Goal: Information Seeking & Learning: Check status

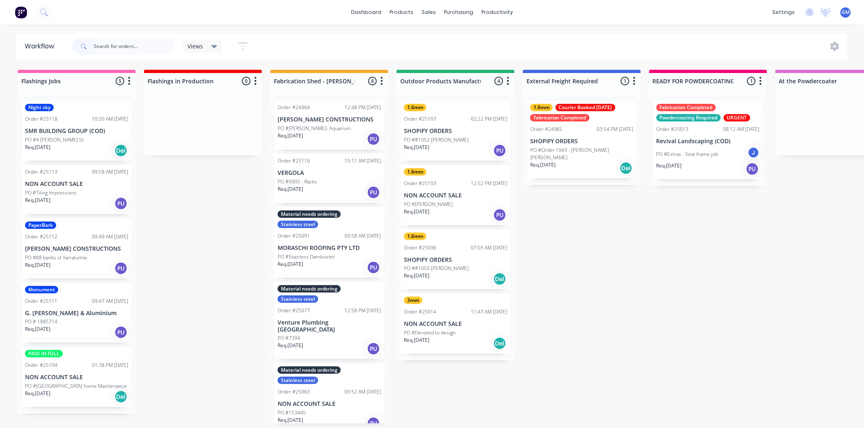
click at [322, 126] on div "PO #[PERSON_NAME]- Aquarium" at bounding box center [329, 128] width 103 height 7
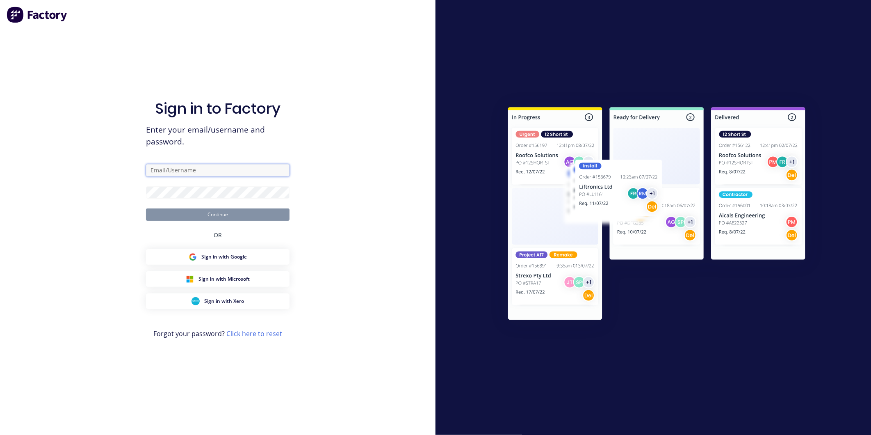
type input "[PERSON_NAME][EMAIL_ADDRESS][PERSON_NAME][DOMAIN_NAME]"
click at [205, 214] on button "Continue" at bounding box center [217, 214] width 143 height 12
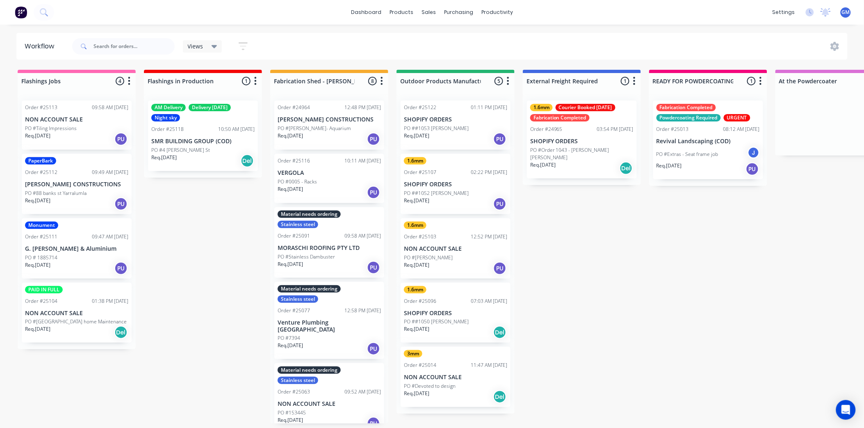
click at [344, 129] on div "PO #[PERSON_NAME]- Aquarium" at bounding box center [329, 128] width 103 height 7
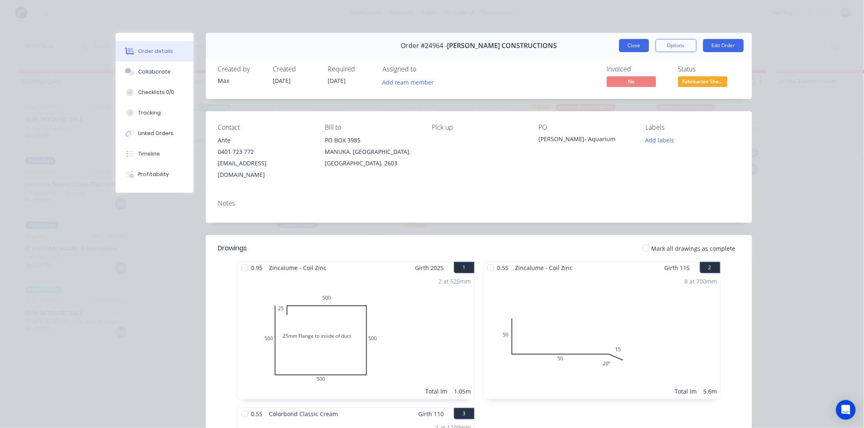
click at [638, 48] on button "Close" at bounding box center [634, 45] width 30 height 13
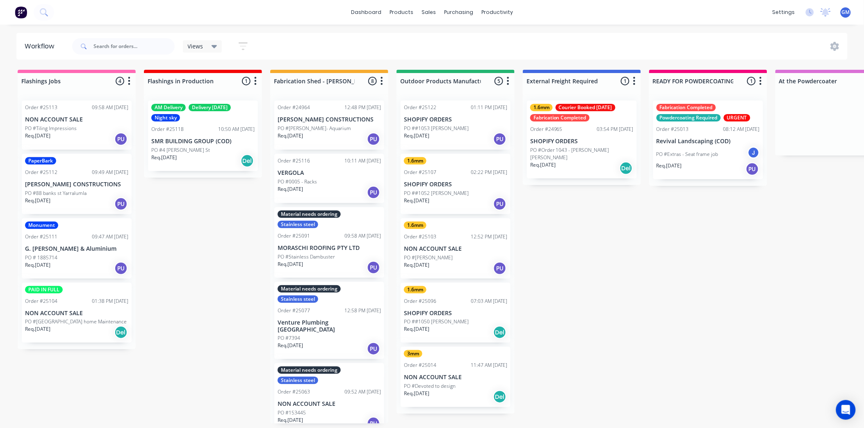
click at [325, 186] on div "Req. [DATE] PU" at bounding box center [329, 192] width 103 height 14
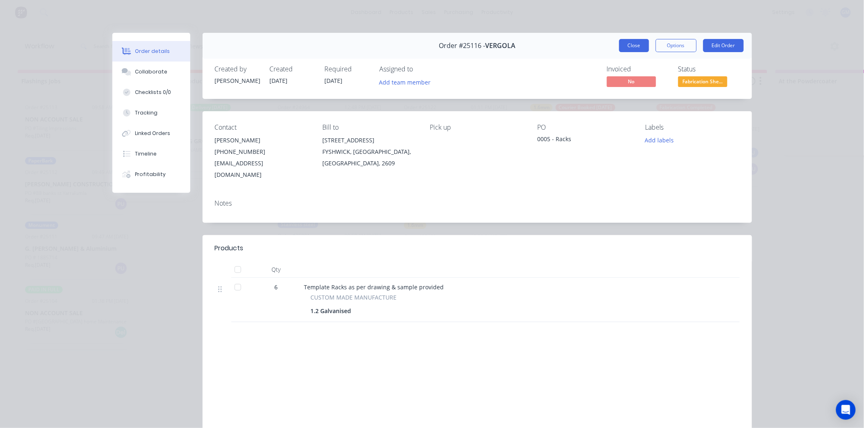
click at [631, 43] on button "Close" at bounding box center [634, 45] width 30 height 13
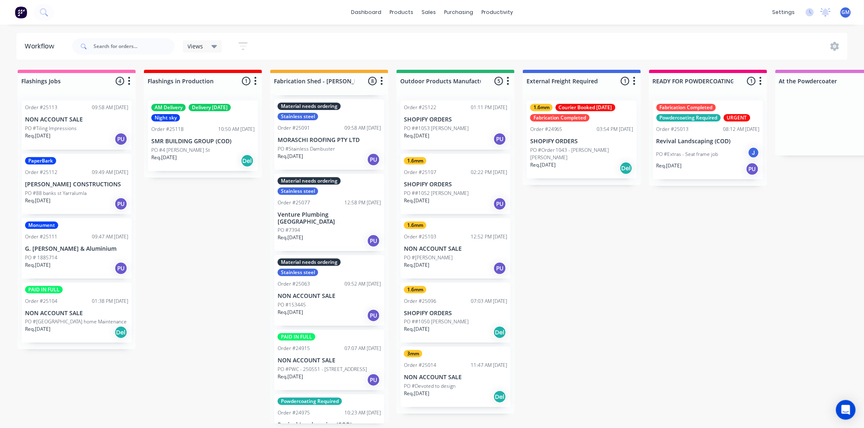
scroll to position [184, 0]
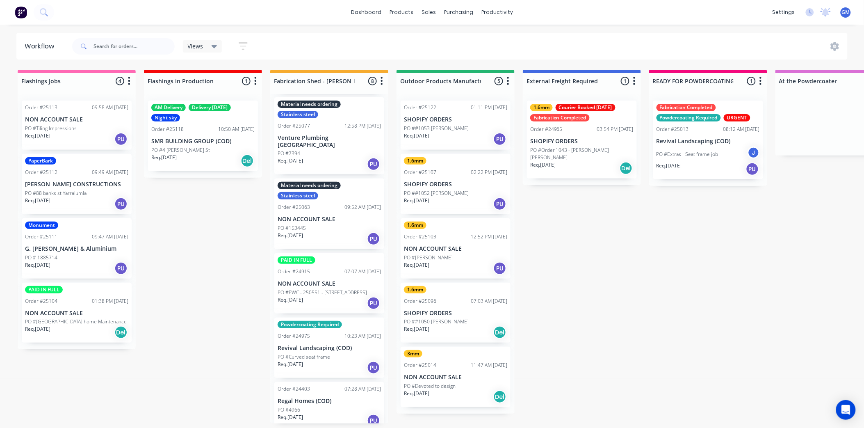
click at [454, 131] on div "PO ##1053 [PERSON_NAME]" at bounding box center [455, 128] width 103 height 7
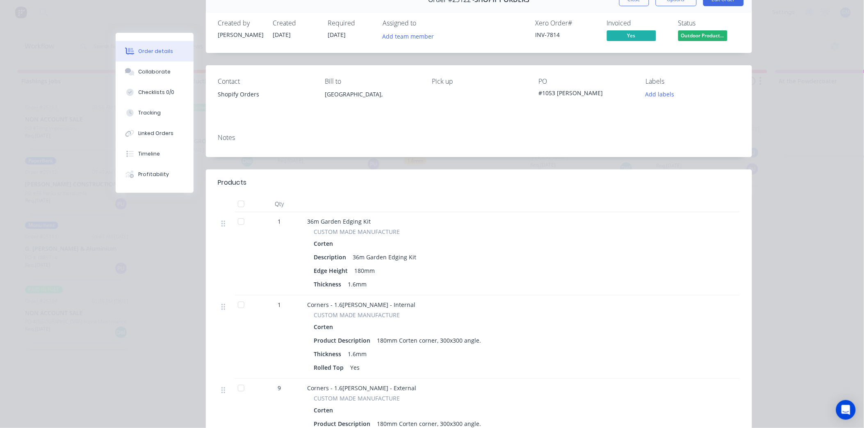
scroll to position [46, 0]
drag, startPoint x: 658, startPoint y: 93, endPoint x: 667, endPoint y: 99, distance: 10.9
click at [659, 93] on button "Add labels" at bounding box center [660, 94] width 38 height 11
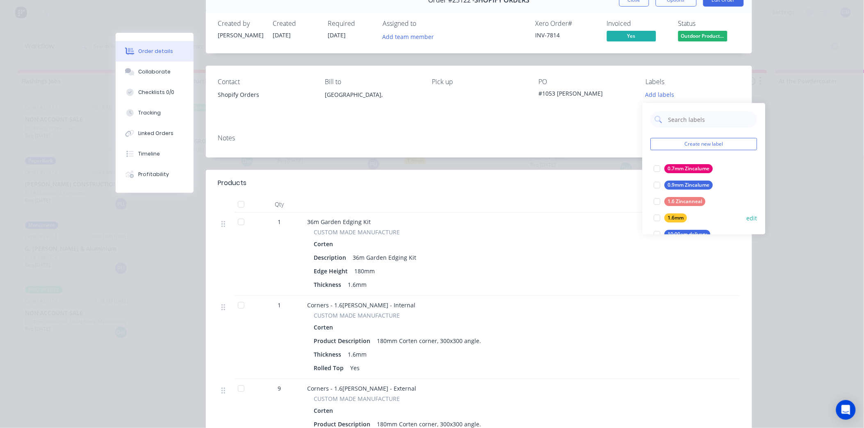
click at [655, 216] on div at bounding box center [657, 217] width 16 height 16
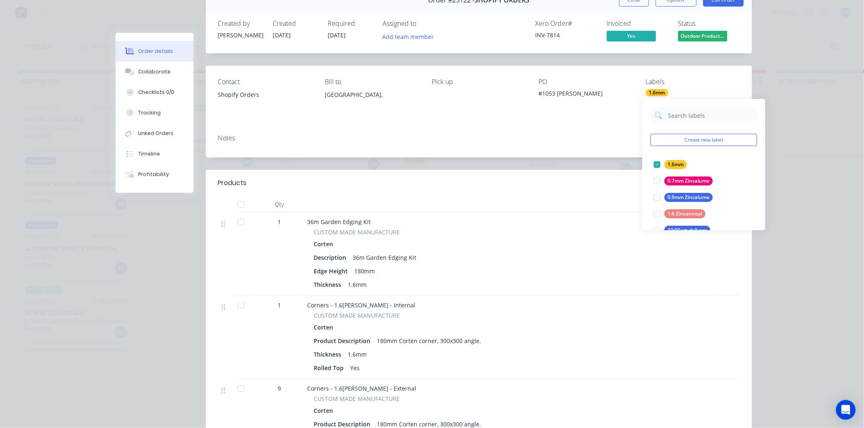
click at [452, 120] on div "Contact Shopify Orders Bill to [GEOGRAPHIC_DATA], Pick up PO #1053 [PERSON_NAME…" at bounding box center [479, 97] width 546 height 62
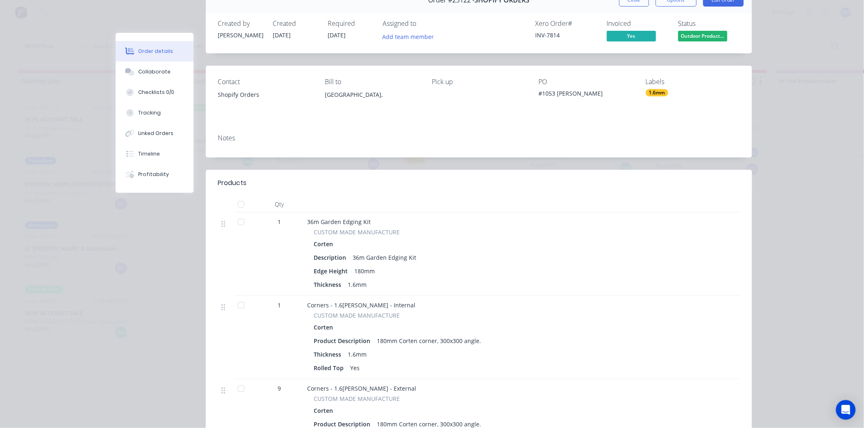
click at [657, 92] on div "1.6mm" at bounding box center [657, 92] width 23 height 7
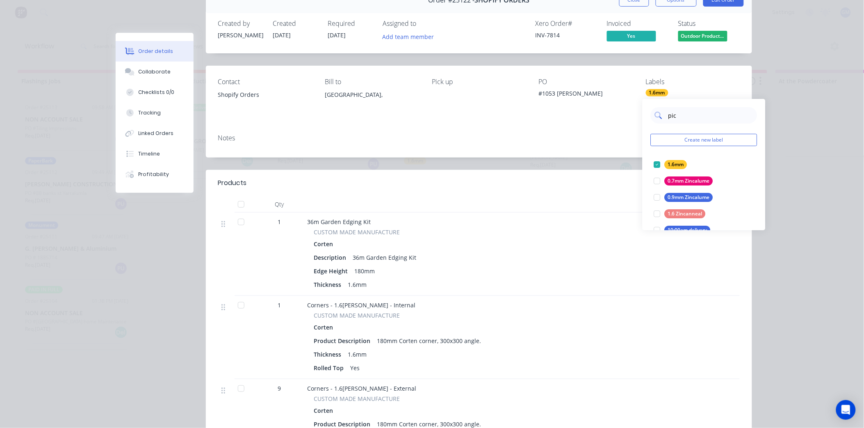
type input "pick"
click at [658, 165] on div at bounding box center [657, 164] width 16 height 16
click at [534, 124] on div "Contact Shopify Orders Bill to [GEOGRAPHIC_DATA], Pick up PO #1053 [PERSON_NAME…" at bounding box center [479, 97] width 546 height 62
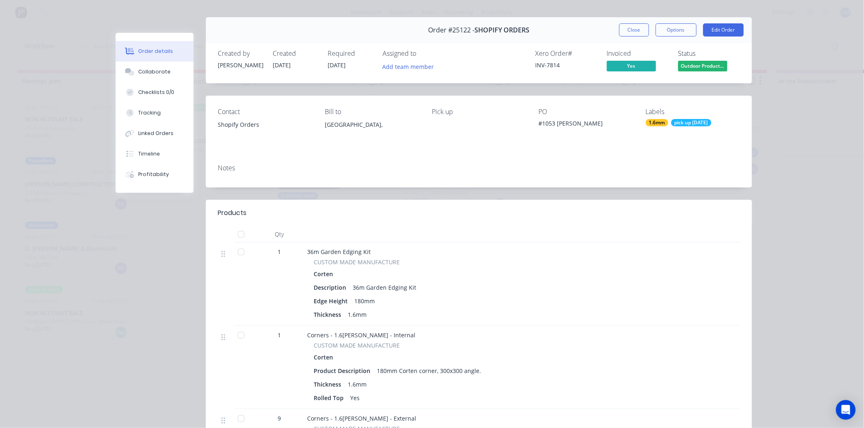
scroll to position [0, 0]
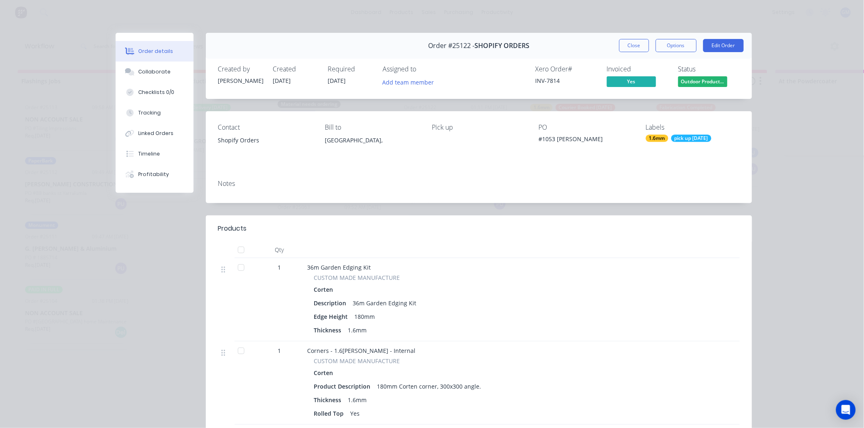
click at [656, 137] on div "1.6mm" at bounding box center [657, 137] width 23 height 7
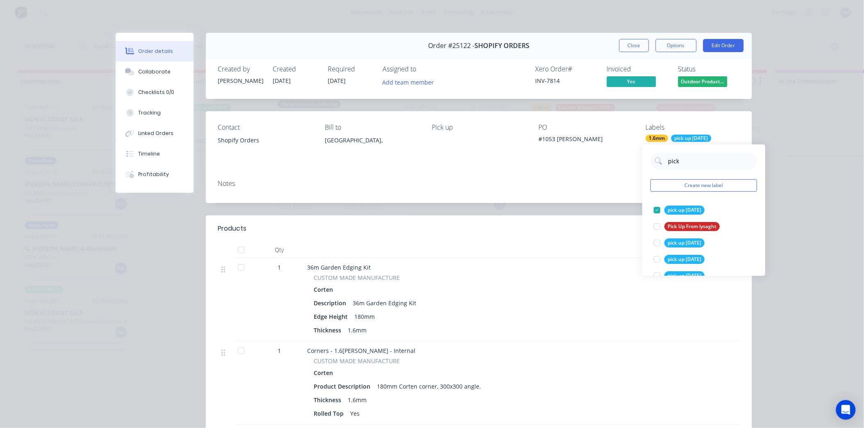
drag, startPoint x: 692, startPoint y: 166, endPoint x: 624, endPoint y: 167, distance: 67.2
click at [657, 168] on div "pick" at bounding box center [704, 161] width 107 height 16
type input "urg"
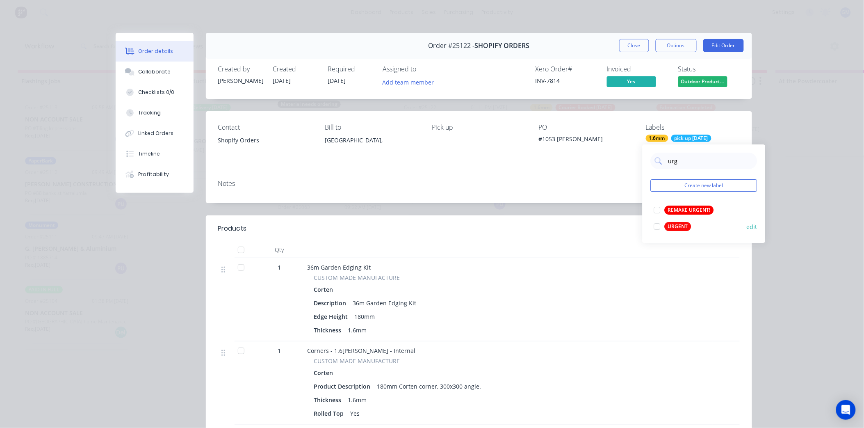
click at [655, 227] on div at bounding box center [657, 226] width 16 height 16
click at [501, 182] on div "Notes" at bounding box center [478, 184] width 521 height 8
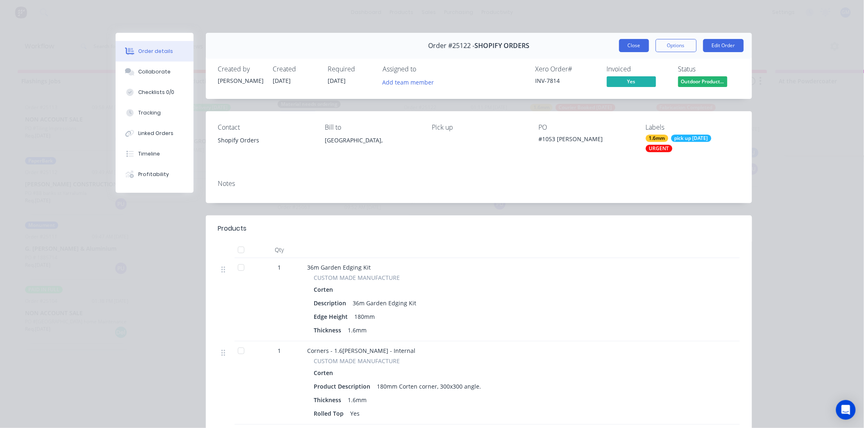
click at [636, 44] on button "Close" at bounding box center [634, 45] width 30 height 13
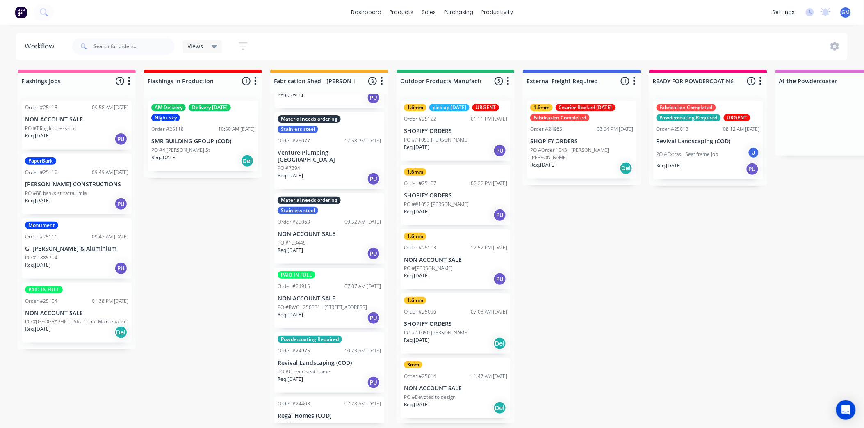
scroll to position [184, 0]
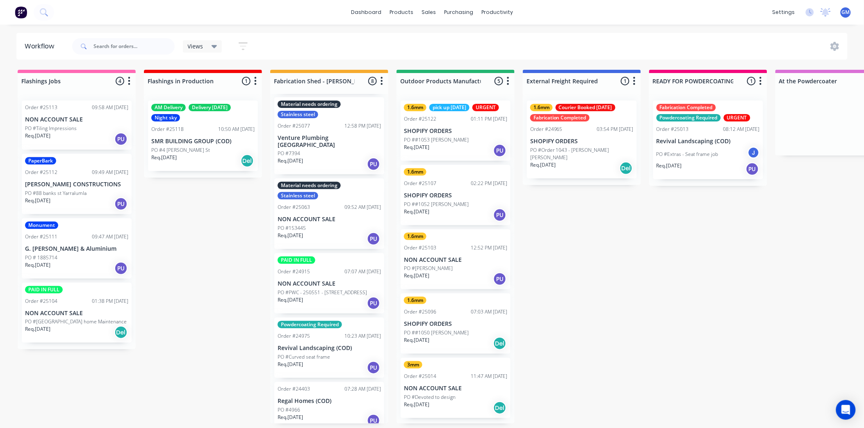
click at [344, 280] on p "NON ACCOUNT SALE" at bounding box center [329, 283] width 103 height 7
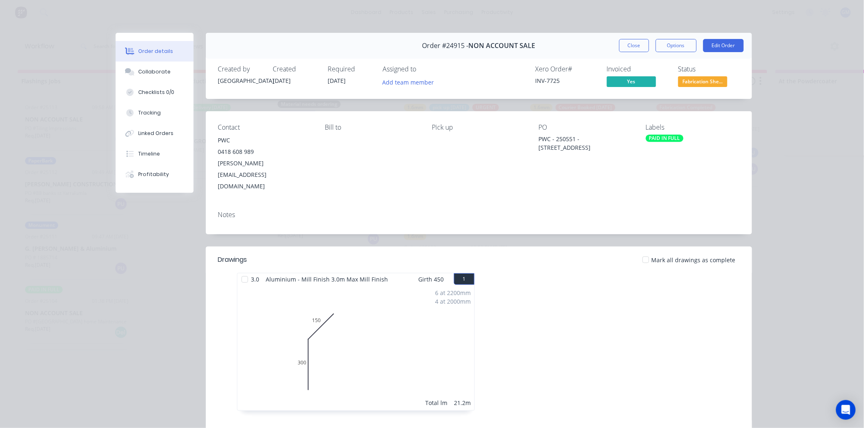
click at [665, 138] on div "PAID IN FULL" at bounding box center [665, 137] width 38 height 7
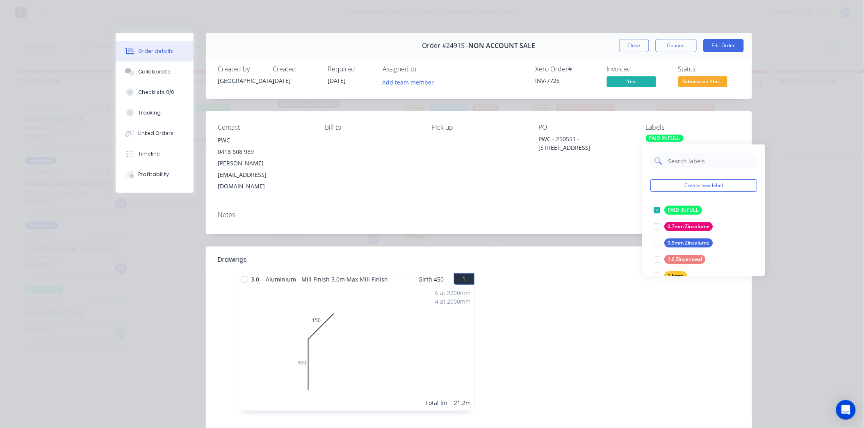
click at [683, 160] on input "text" at bounding box center [710, 161] width 86 height 16
type input "a"
type input "mill"
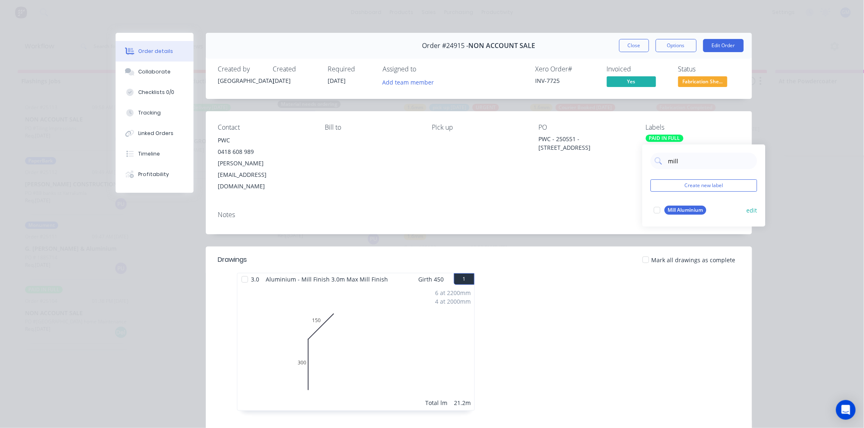
click at [663, 210] on div at bounding box center [657, 210] width 16 height 16
click at [591, 211] on div "Notes" at bounding box center [478, 215] width 521 height 8
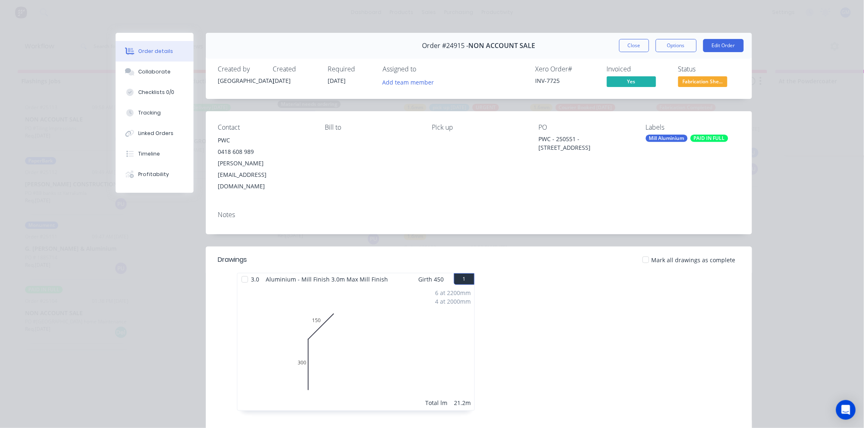
drag, startPoint x: 634, startPoint y: 46, endPoint x: 637, endPoint y: 335, distance: 289.0
click at [634, 46] on button "Close" at bounding box center [634, 45] width 30 height 13
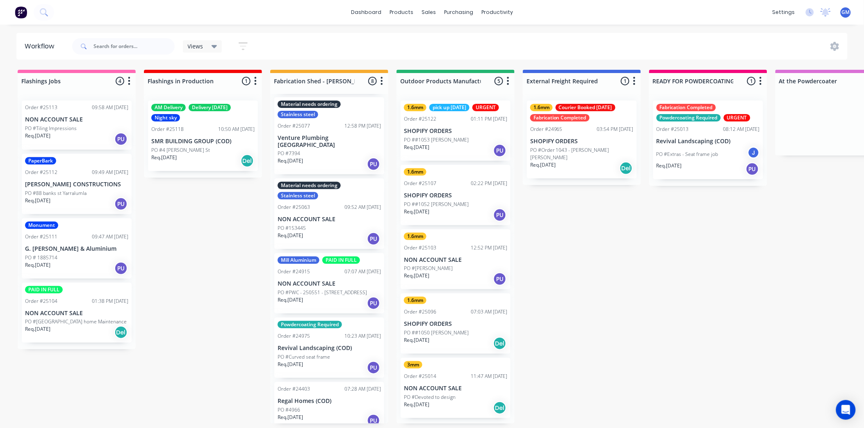
scroll to position [2, 0]
click at [417, 387] on p "NON ACCOUNT SALE" at bounding box center [455, 388] width 103 height 7
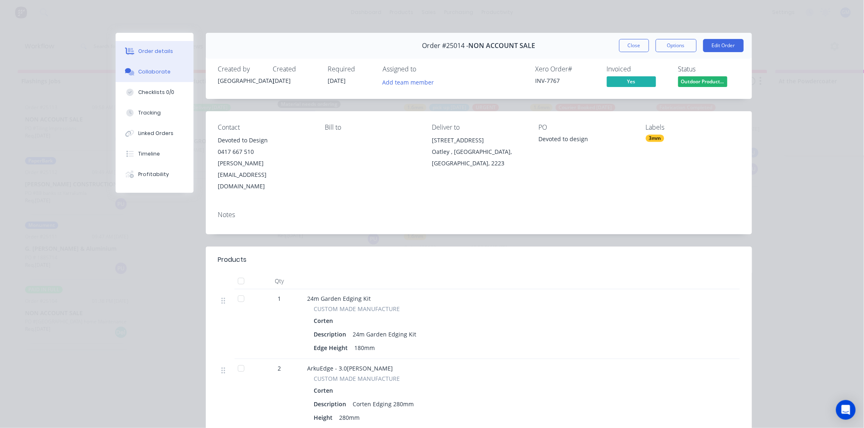
click at [158, 71] on div "Collaborate" at bounding box center [154, 71] width 32 height 7
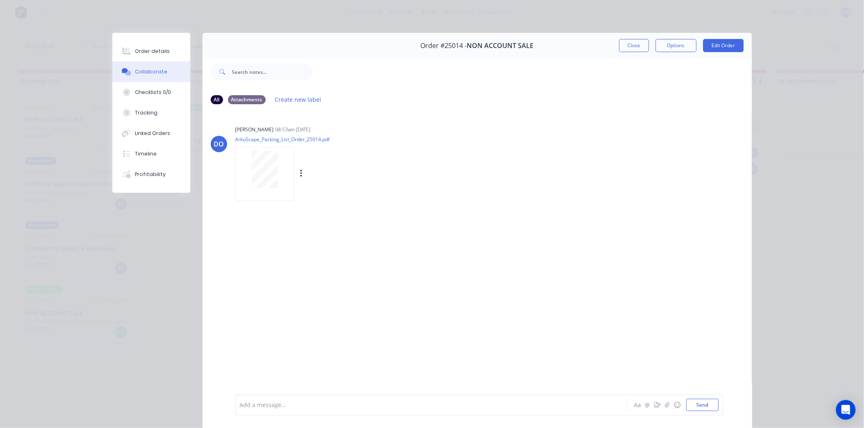
click at [277, 167] on div at bounding box center [265, 169] width 52 height 38
click at [157, 48] on div "Order details" at bounding box center [152, 51] width 35 height 7
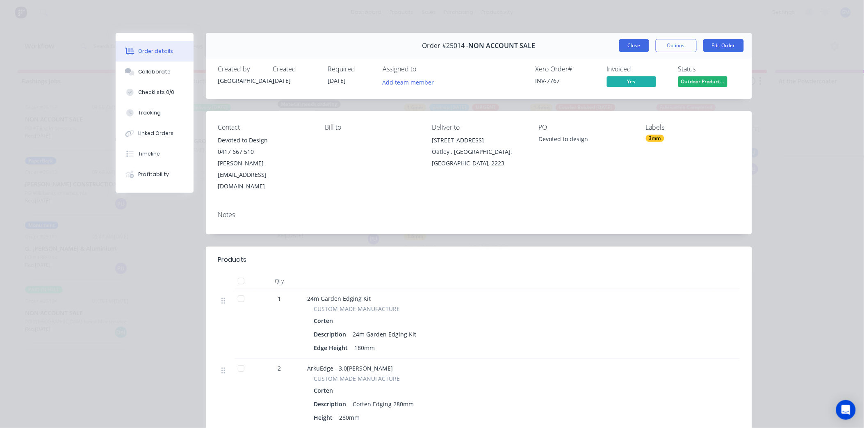
click at [639, 43] on button "Close" at bounding box center [634, 45] width 30 height 13
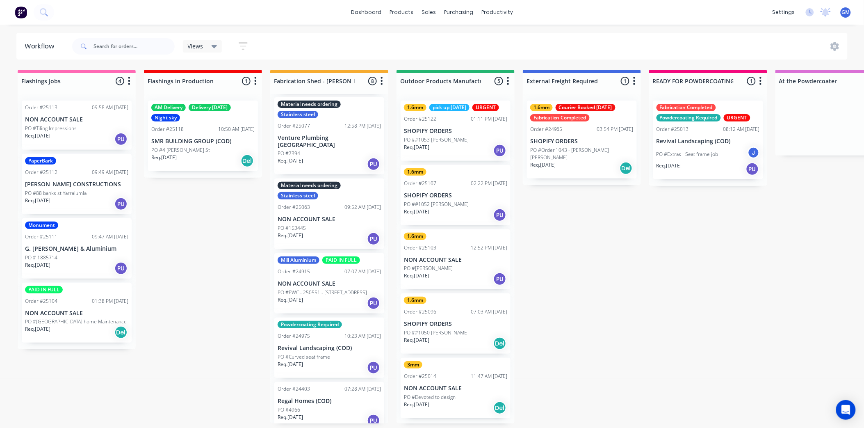
click at [464, 331] on div "PO ##1050 [PERSON_NAME]" at bounding box center [455, 332] width 103 height 7
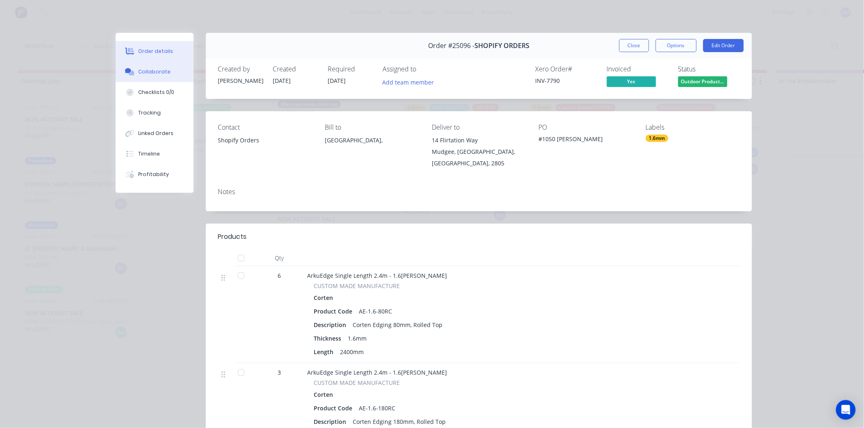
click at [162, 76] on button "Collaborate" at bounding box center [155, 71] width 78 height 20
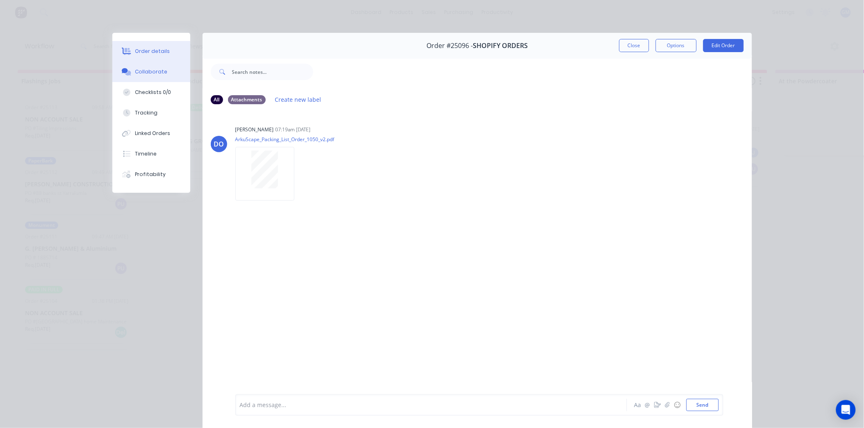
click at [157, 50] on div "Order details" at bounding box center [152, 51] width 35 height 7
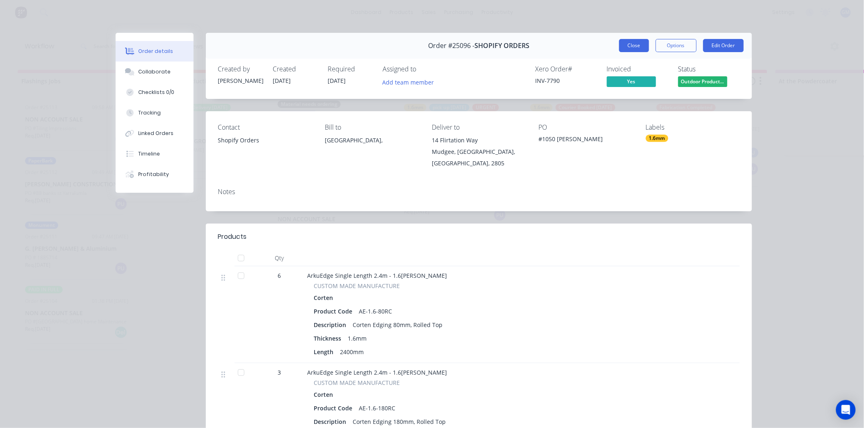
click at [632, 47] on button "Close" at bounding box center [634, 45] width 30 height 13
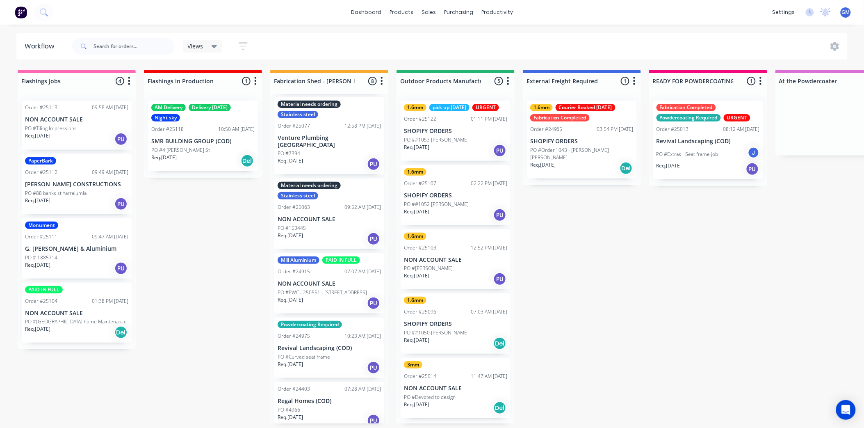
click at [458, 264] on div "PO #[PERSON_NAME]" at bounding box center [455, 267] width 103 height 7
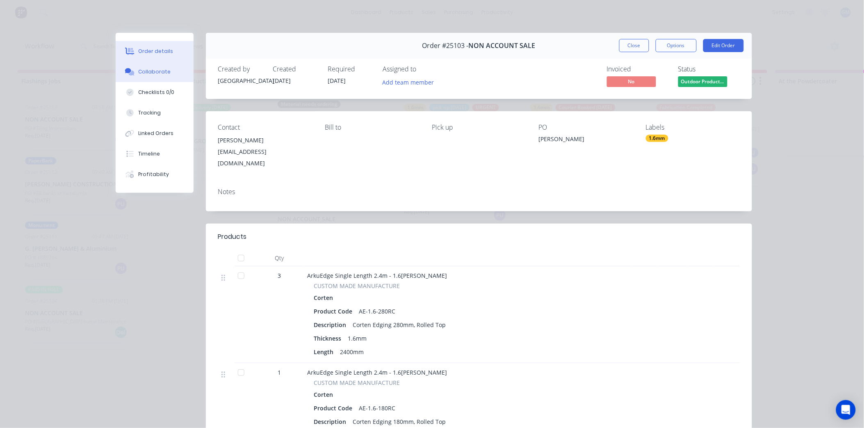
click at [155, 69] on div "Collaborate" at bounding box center [154, 71] width 32 height 7
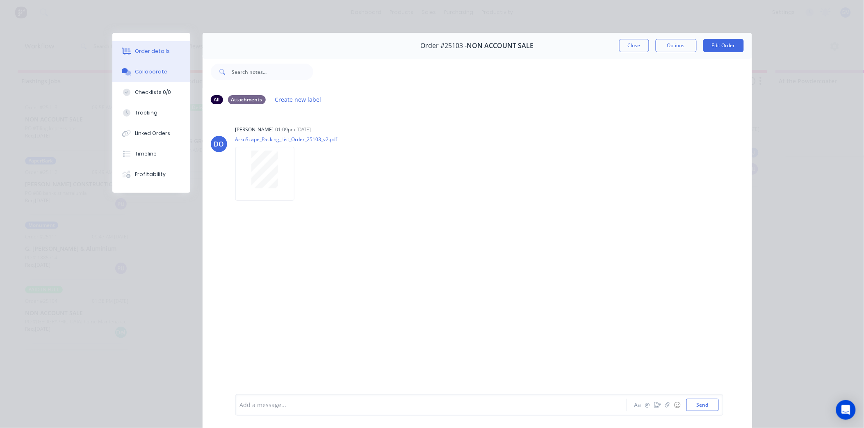
drag, startPoint x: 141, startPoint y: 46, endPoint x: 149, endPoint y: 48, distance: 8.5
click at [141, 46] on button "Order details" at bounding box center [151, 51] width 78 height 20
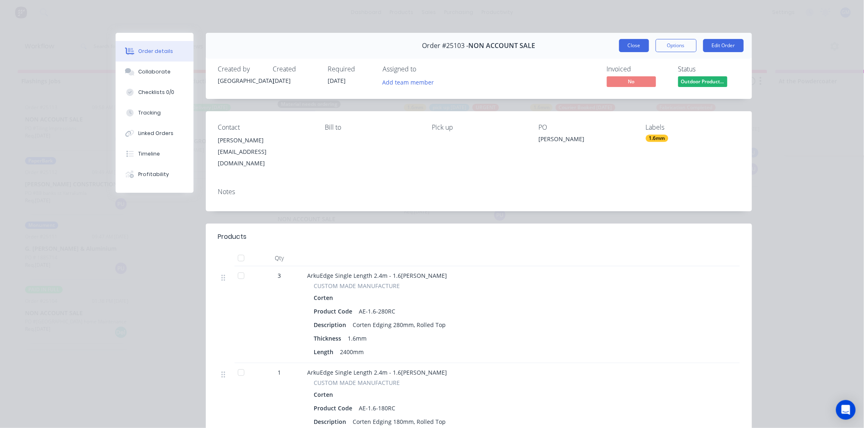
click at [620, 46] on button "Close" at bounding box center [634, 45] width 30 height 13
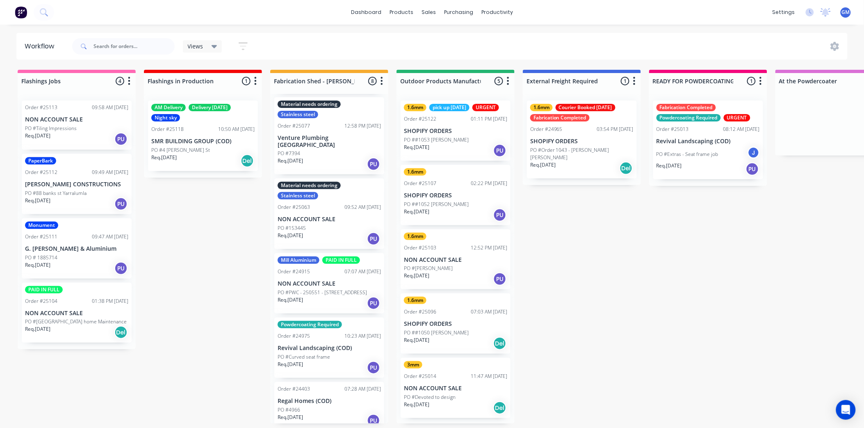
click at [461, 195] on p "SHOPIFY ORDERS" at bounding box center [455, 195] width 103 height 7
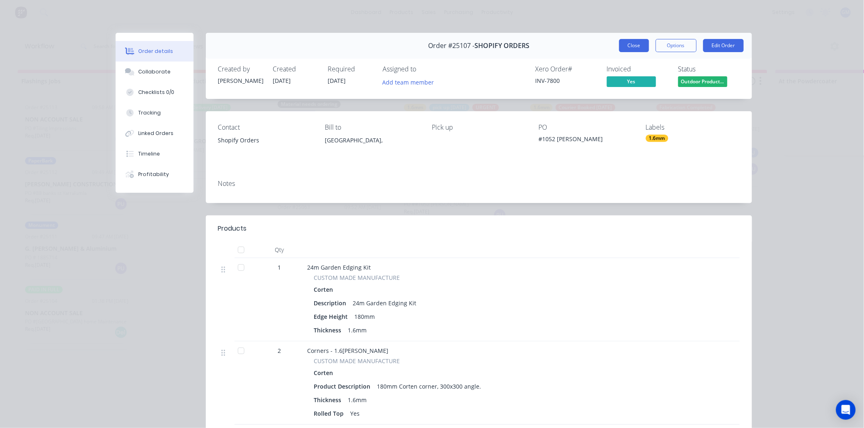
click at [634, 48] on button "Close" at bounding box center [634, 45] width 30 height 13
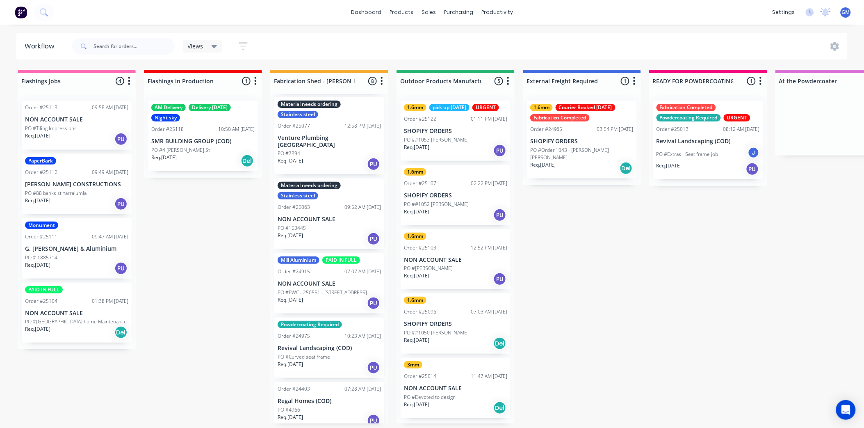
click at [461, 136] on div "PO ##1053 [PERSON_NAME]" at bounding box center [455, 139] width 103 height 7
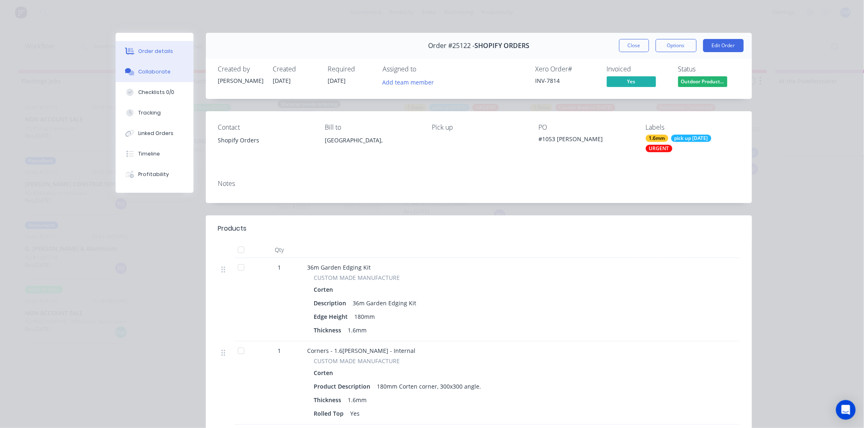
click at [158, 65] on button "Collaborate" at bounding box center [155, 71] width 78 height 20
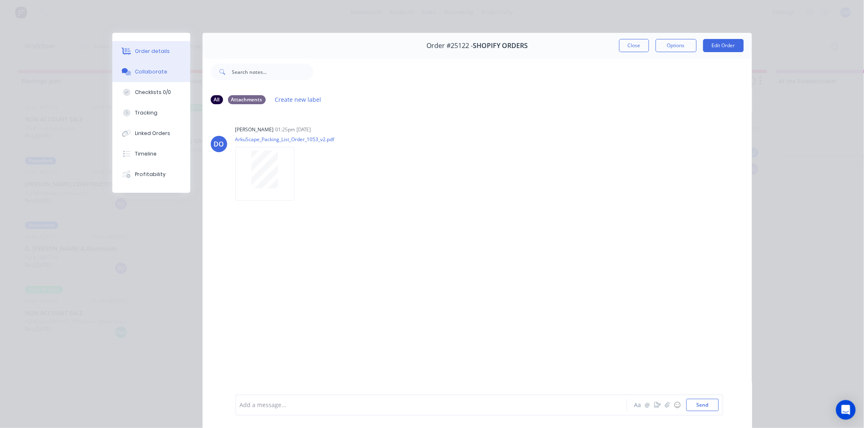
click at [154, 48] on div "Order details" at bounding box center [152, 51] width 35 height 7
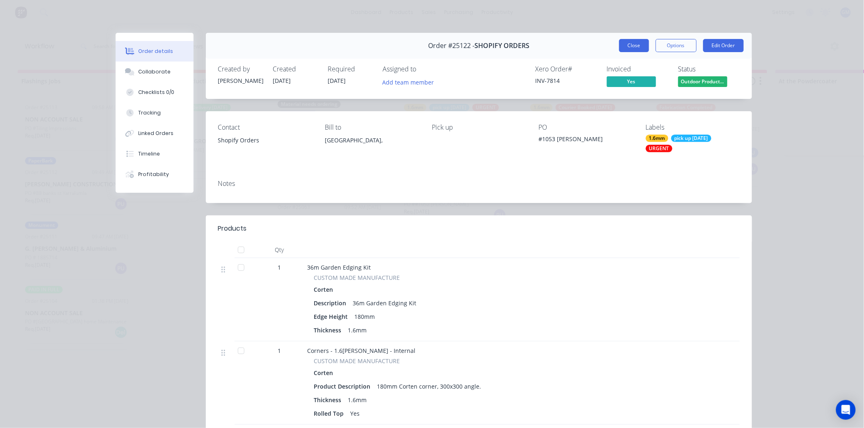
click at [628, 43] on button "Close" at bounding box center [634, 45] width 30 height 13
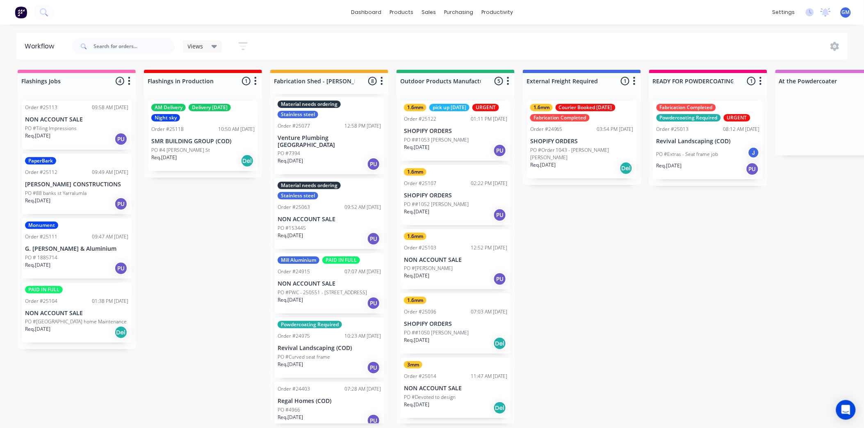
click at [463, 200] on p "PO ##1052 [PERSON_NAME]" at bounding box center [436, 203] width 65 height 7
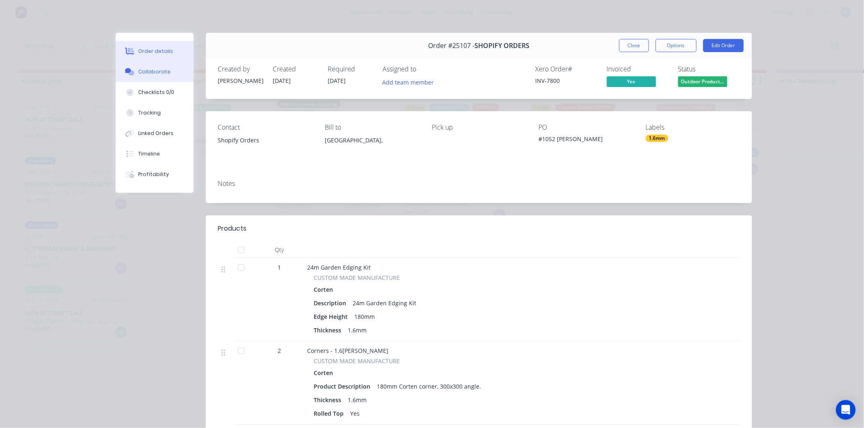
click at [155, 69] on div "Collaborate" at bounding box center [154, 71] width 32 height 7
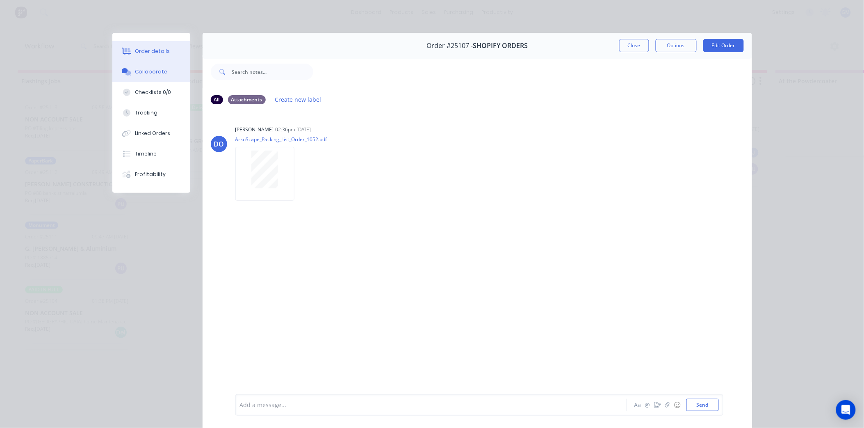
click at [155, 54] on div "Order details" at bounding box center [152, 51] width 35 height 7
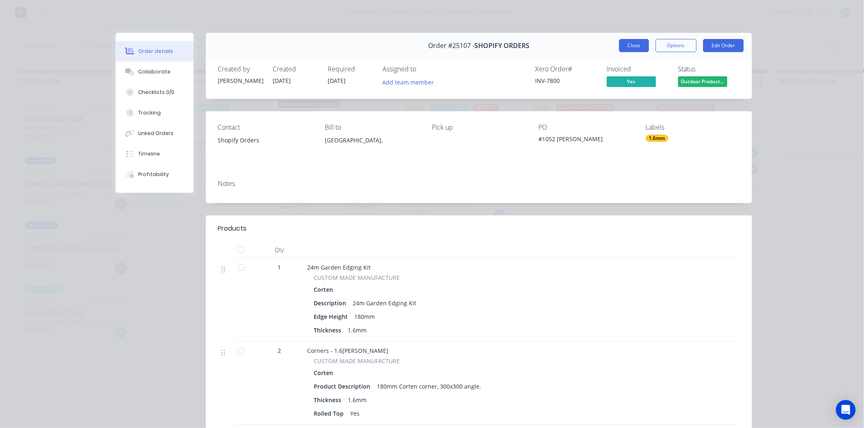
click at [631, 40] on button "Close" at bounding box center [634, 45] width 30 height 13
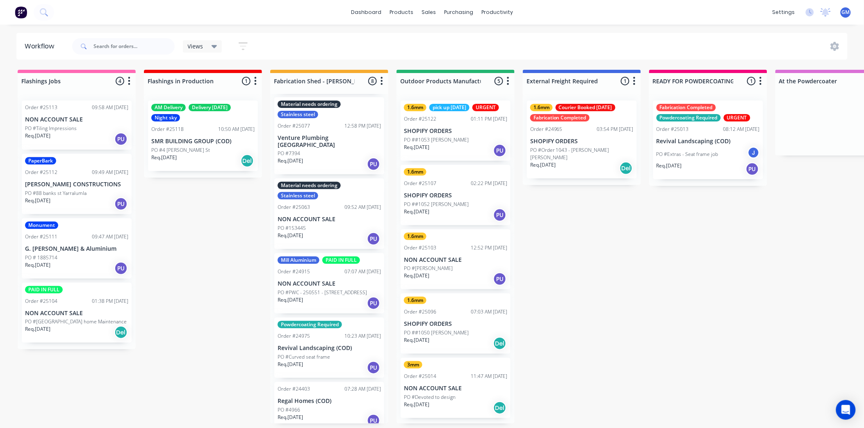
click at [203, 142] on p "SMR BUILDING GROUP (COD)" at bounding box center [202, 141] width 103 height 7
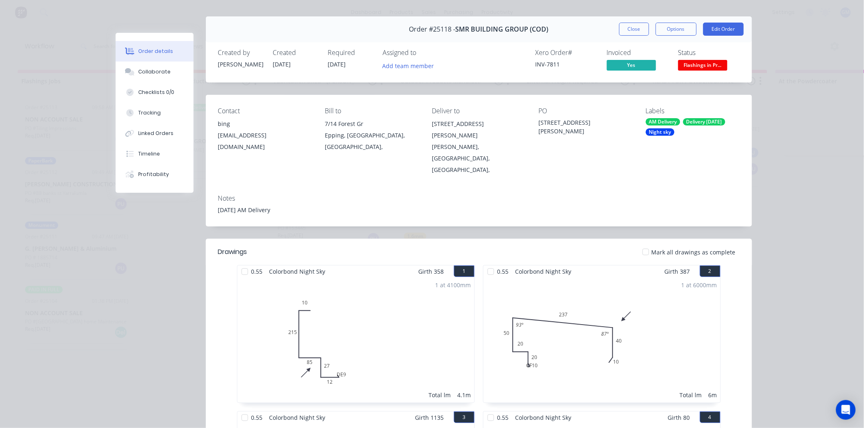
scroll to position [0, 0]
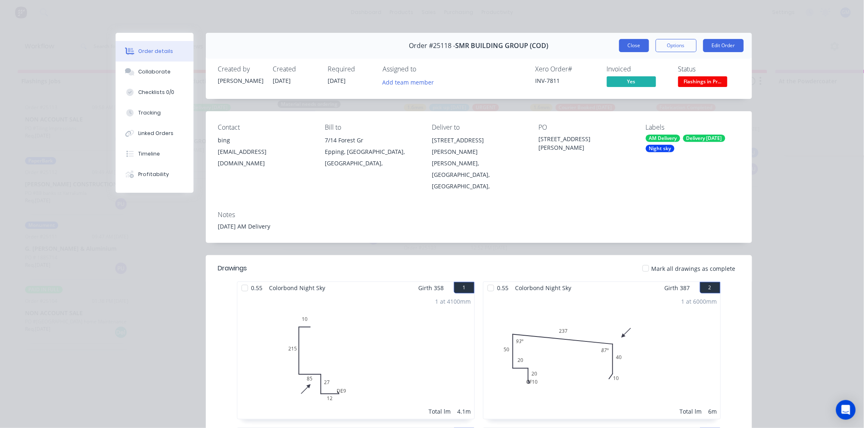
click at [626, 45] on button "Close" at bounding box center [634, 45] width 30 height 13
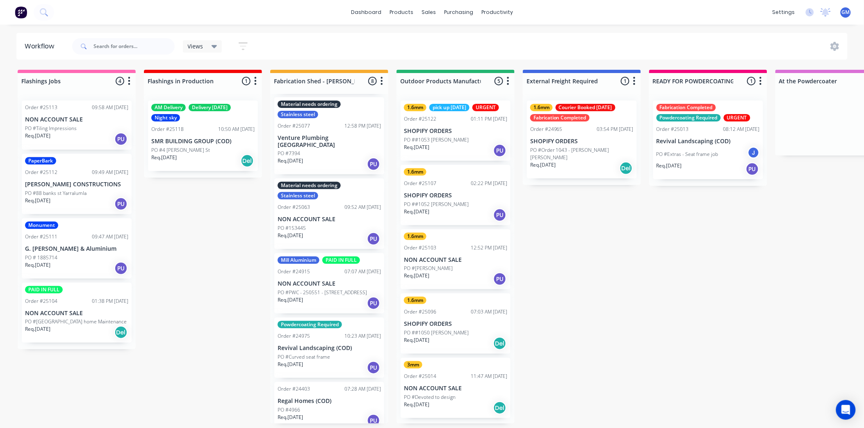
click at [451, 142] on p "PO ##1053 [PERSON_NAME]" at bounding box center [436, 139] width 65 height 7
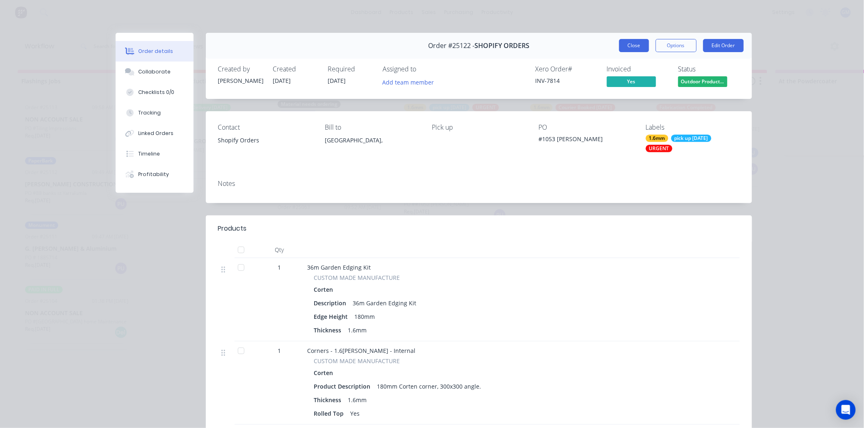
click at [632, 46] on button "Close" at bounding box center [634, 45] width 30 height 13
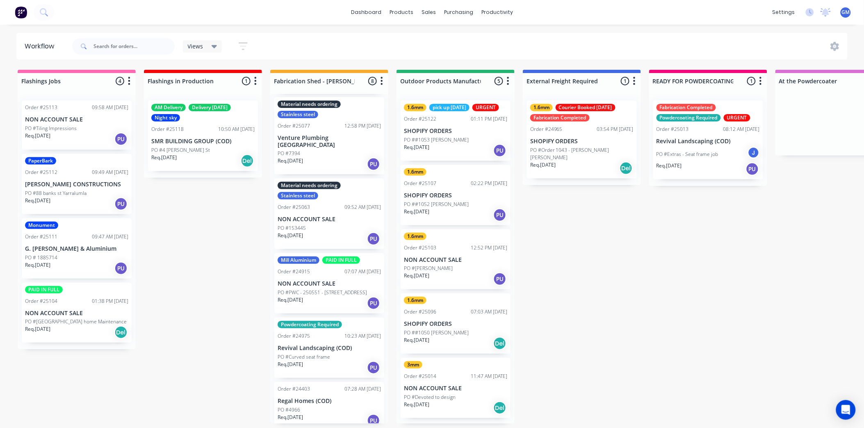
click at [88, 249] on p "G. [PERSON_NAME] & Aluminium" at bounding box center [76, 248] width 103 height 7
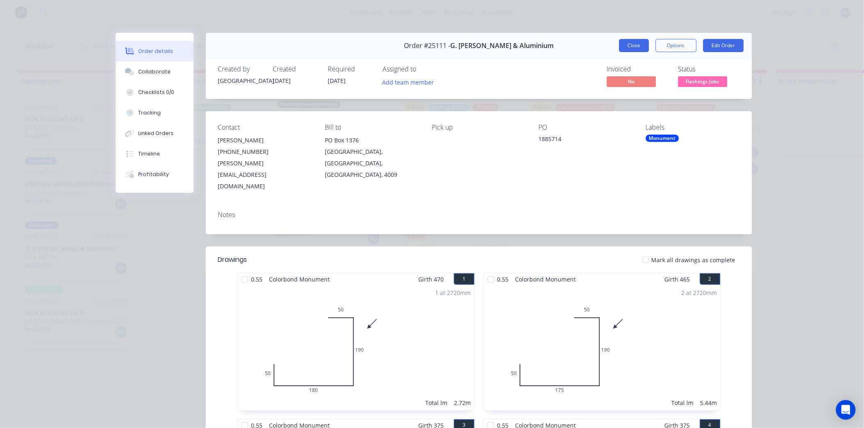
click at [635, 46] on button "Close" at bounding box center [634, 45] width 30 height 13
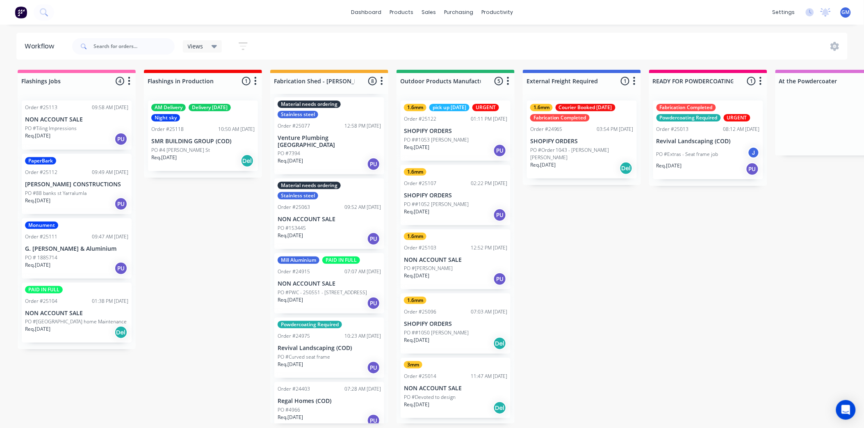
click at [91, 185] on p "[PERSON_NAME] CONSTRUCTIONS" at bounding box center [76, 184] width 103 height 7
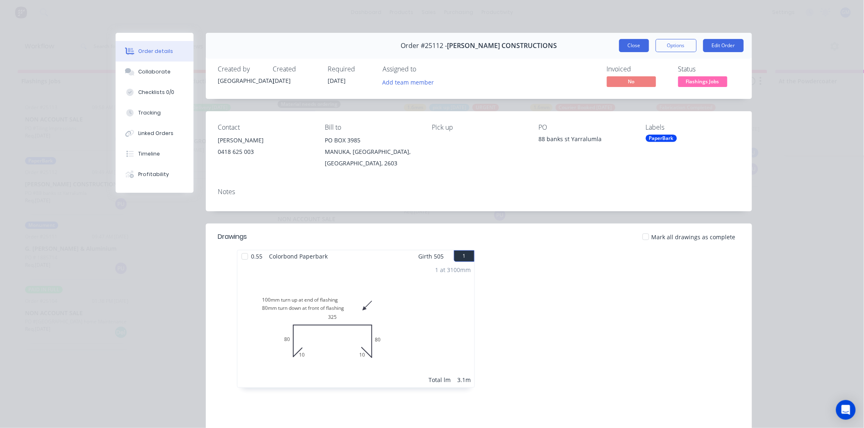
click at [636, 44] on button "Close" at bounding box center [634, 45] width 30 height 13
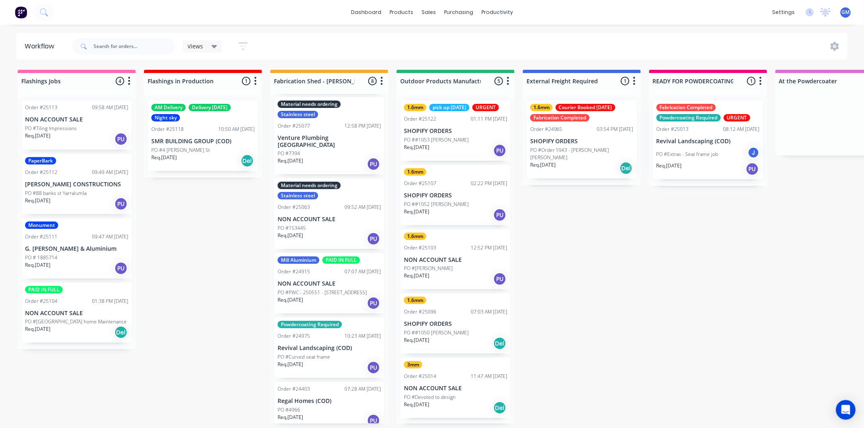
click at [72, 125] on p "PO #Tiling Impressions" at bounding box center [51, 128] width 52 height 7
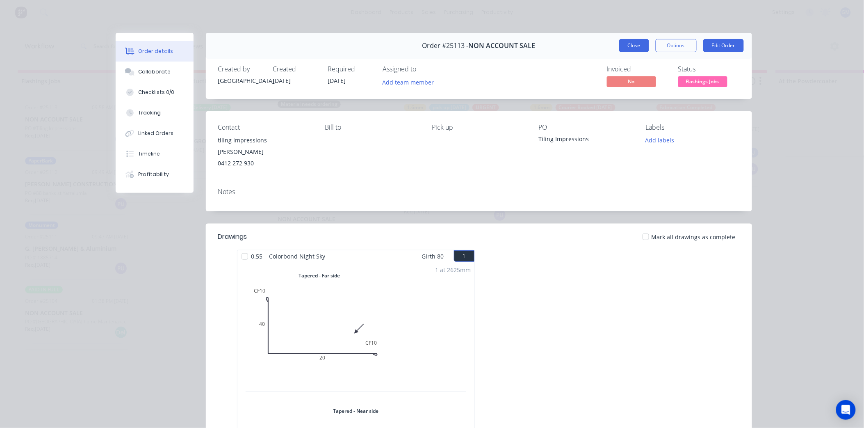
click at [627, 46] on button "Close" at bounding box center [634, 45] width 30 height 13
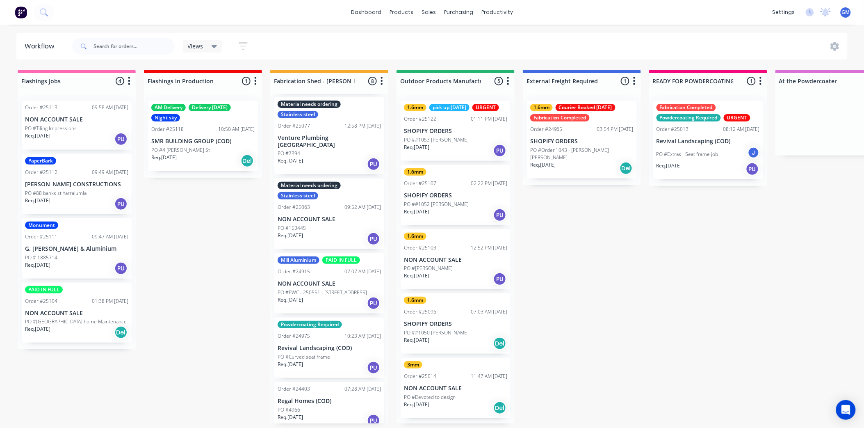
scroll to position [2, 0]
click at [459, 393] on div "PO #Devoted to design" at bounding box center [455, 396] width 103 height 7
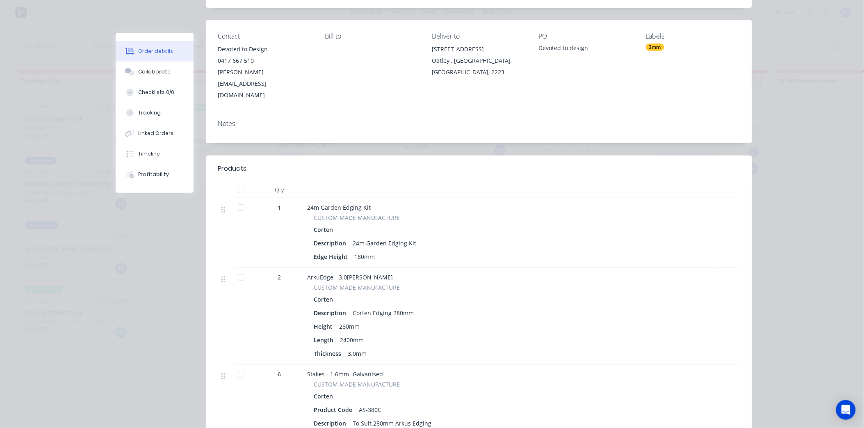
scroll to position [0, 0]
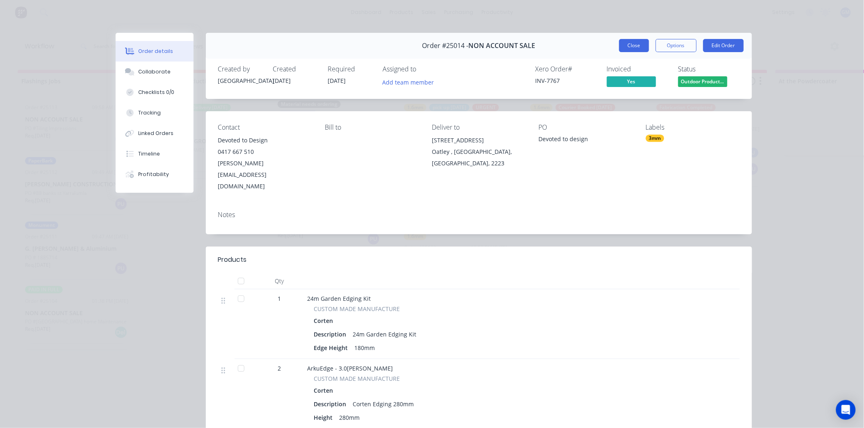
click at [629, 46] on button "Close" at bounding box center [634, 45] width 30 height 13
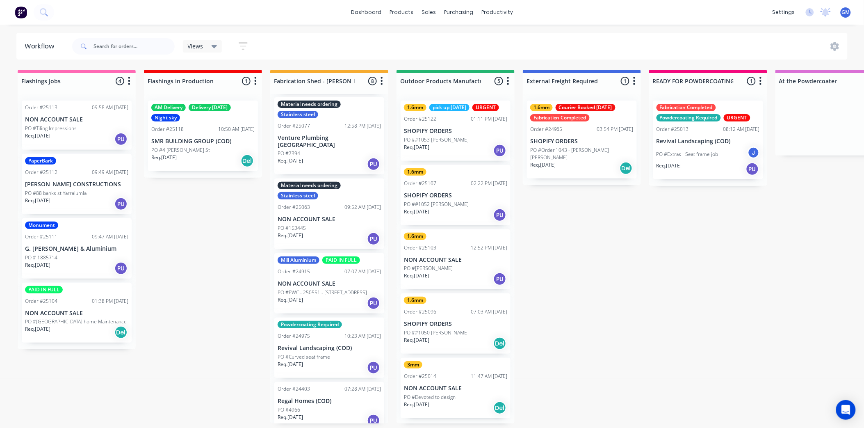
click at [457, 336] on div "Req. [DATE] Del" at bounding box center [455, 343] width 103 height 14
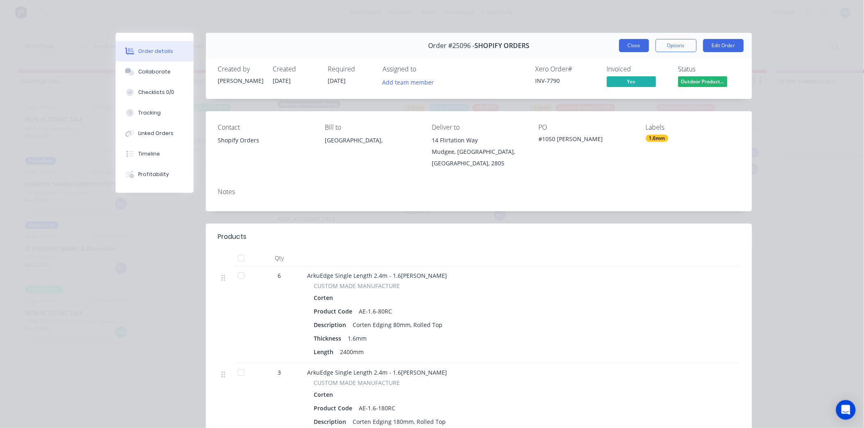
click at [634, 45] on button "Close" at bounding box center [634, 45] width 30 height 13
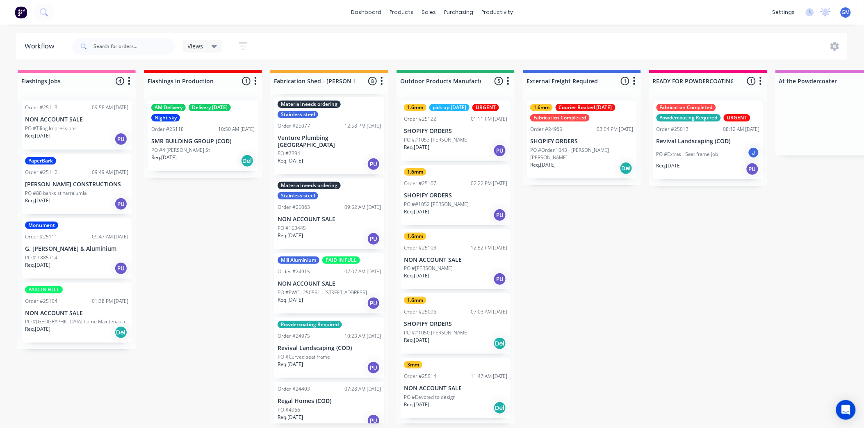
click at [456, 260] on p "NON ACCOUNT SALE" at bounding box center [455, 259] width 103 height 7
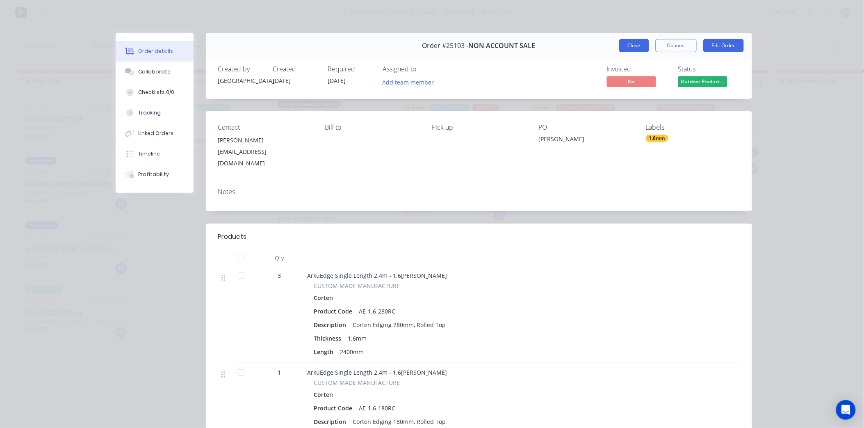
click at [638, 44] on button "Close" at bounding box center [634, 45] width 30 height 13
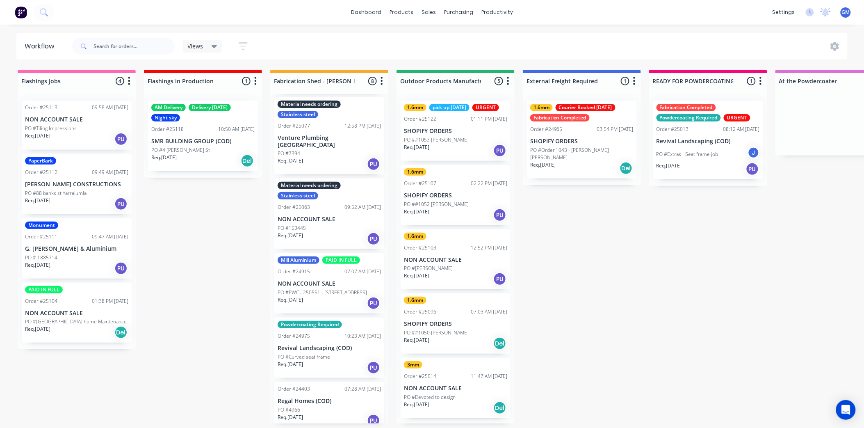
click at [448, 193] on p "SHOPIFY ORDERS" at bounding box center [455, 195] width 103 height 7
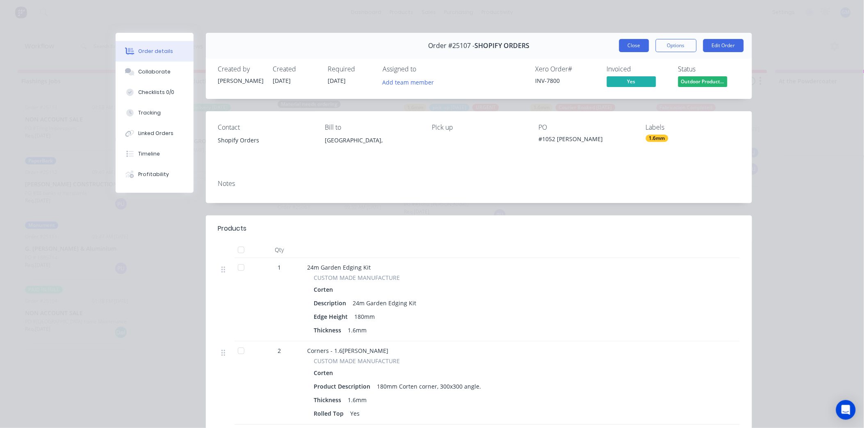
click at [623, 46] on button "Close" at bounding box center [634, 45] width 30 height 13
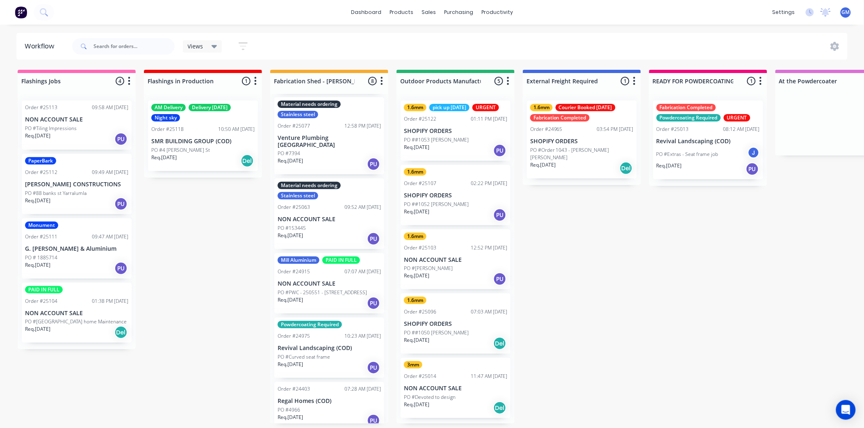
click at [452, 136] on p "PO ##1053 [PERSON_NAME]" at bounding box center [436, 139] width 65 height 7
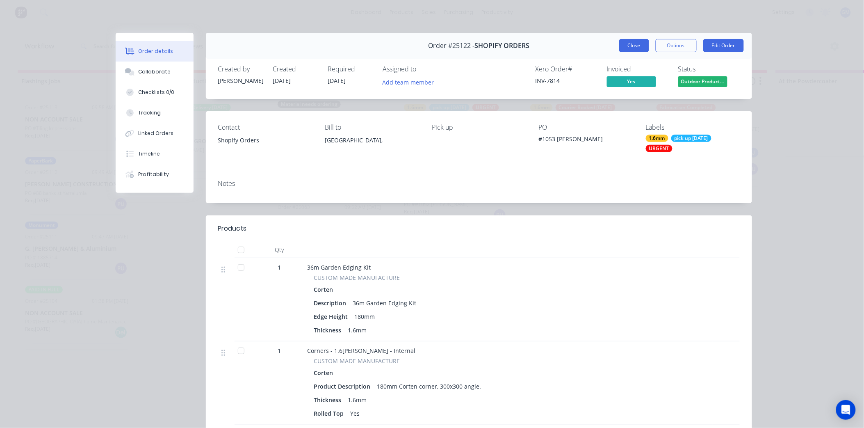
click at [633, 43] on button "Close" at bounding box center [634, 45] width 30 height 13
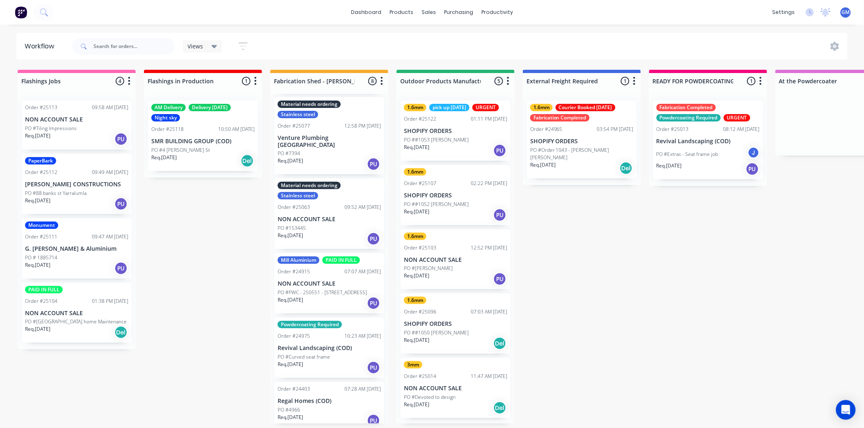
click at [473, 131] on p "SHOPIFY ORDERS" at bounding box center [455, 130] width 103 height 7
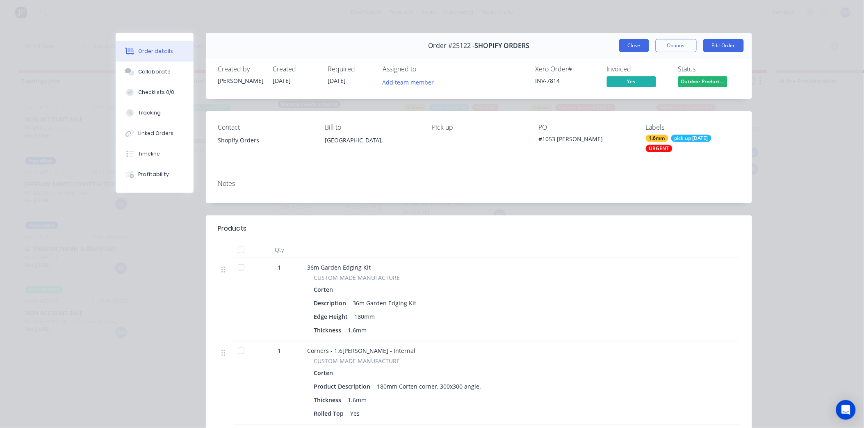
click at [633, 47] on button "Close" at bounding box center [634, 45] width 30 height 13
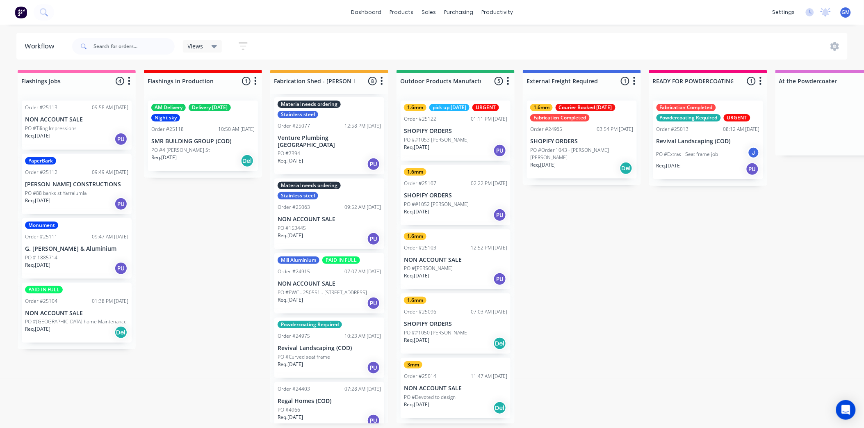
click at [457, 264] on div "PO #[PERSON_NAME]" at bounding box center [455, 267] width 103 height 7
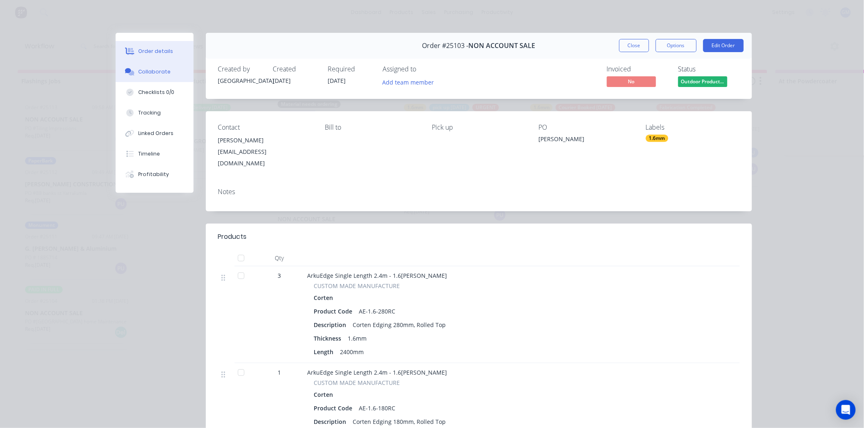
click at [166, 72] on button "Collaborate" at bounding box center [155, 71] width 78 height 20
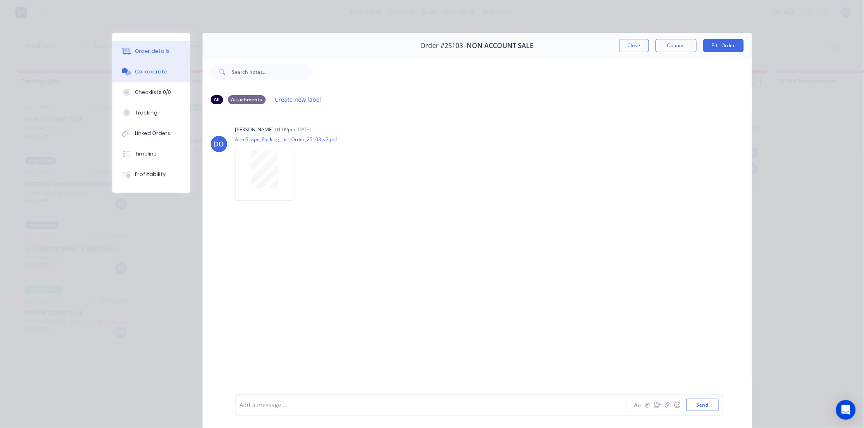
click at [153, 51] on div "Order details" at bounding box center [152, 51] width 35 height 7
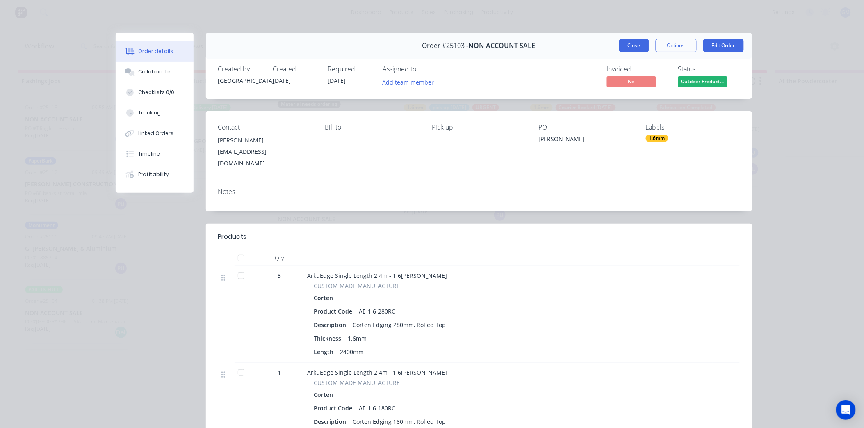
click at [619, 43] on button "Close" at bounding box center [634, 45] width 30 height 13
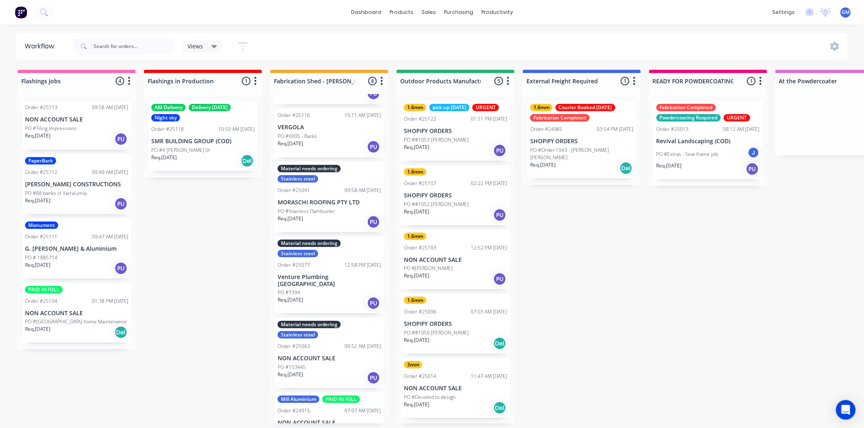
scroll to position [2, 0]
click at [212, 146] on div "PO #4 [PERSON_NAME] St" at bounding box center [202, 149] width 103 height 7
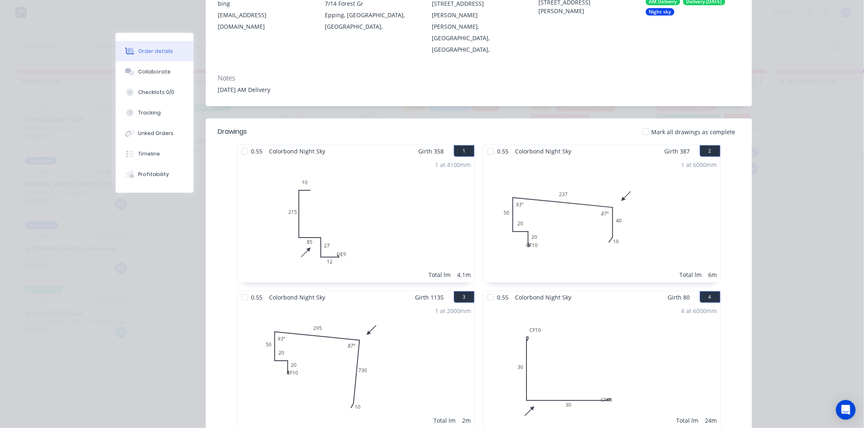
scroll to position [91, 0]
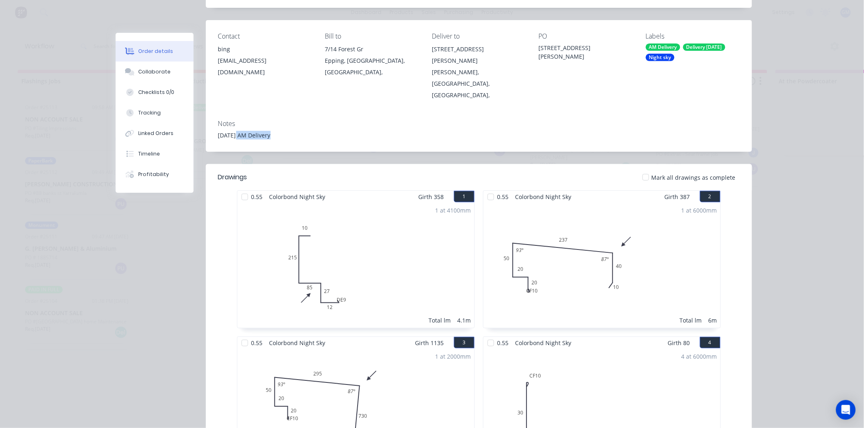
drag, startPoint x: 231, startPoint y: 112, endPoint x: 280, endPoint y: 114, distance: 49.2
click at [280, 131] on div "[DATE] AM Delivery" at bounding box center [478, 135] width 521 height 9
drag, startPoint x: 280, startPoint y: 114, endPoint x: 299, endPoint y: 112, distance: 19.3
click at [299, 131] on div "[DATE] AM Delivery" at bounding box center [478, 135] width 521 height 9
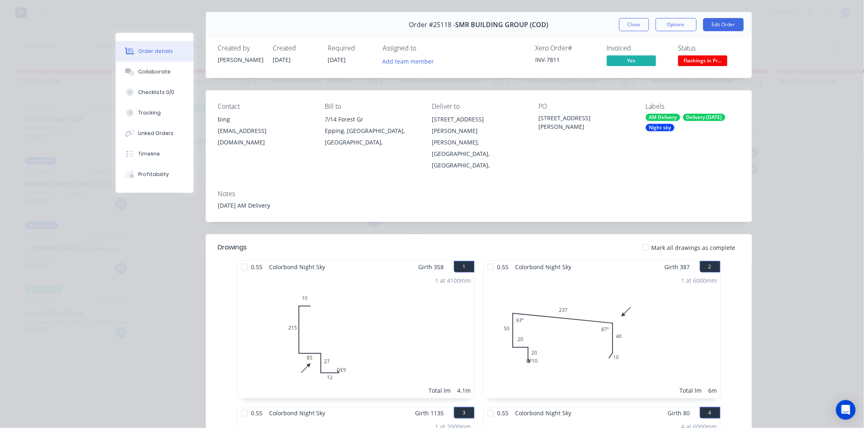
scroll to position [0, 0]
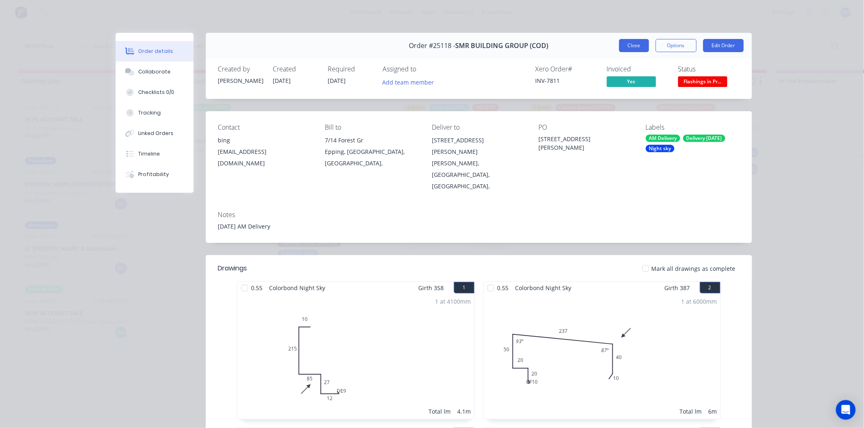
click at [624, 46] on button "Close" at bounding box center [634, 45] width 30 height 13
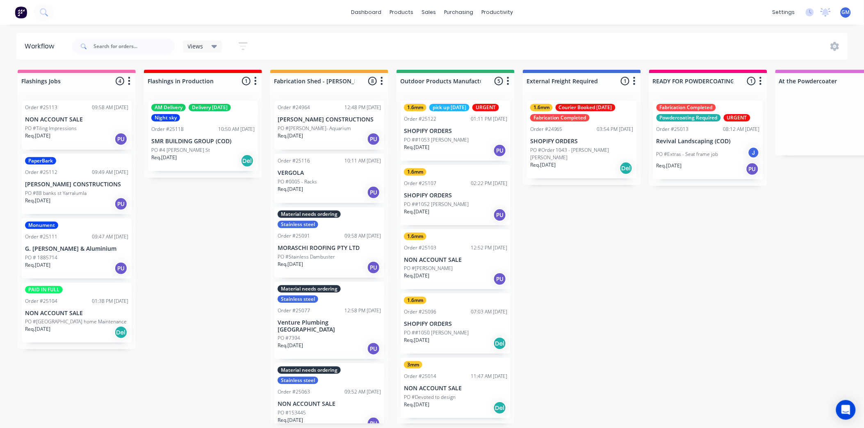
click at [336, 182] on div "PO #0005 - Racks" at bounding box center [329, 181] width 103 height 7
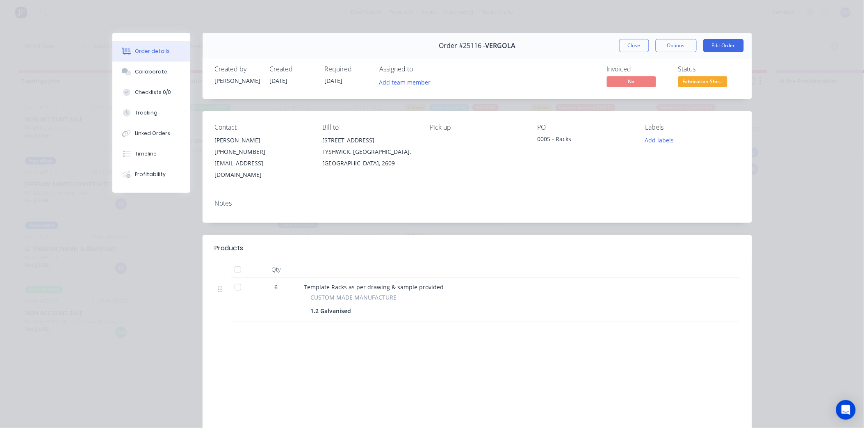
scroll to position [46, 0]
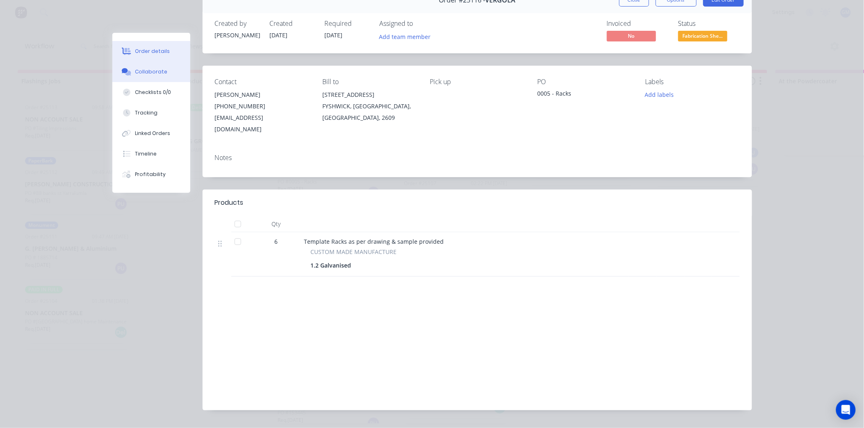
click at [137, 70] on div "Collaborate" at bounding box center [151, 71] width 32 height 7
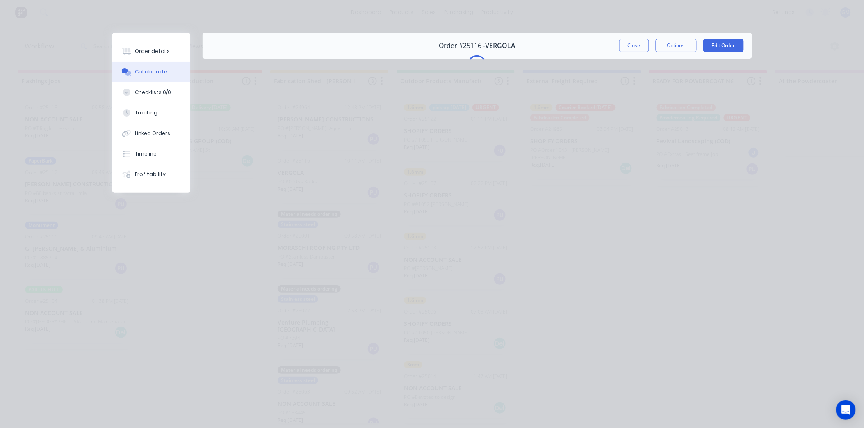
scroll to position [0, 0]
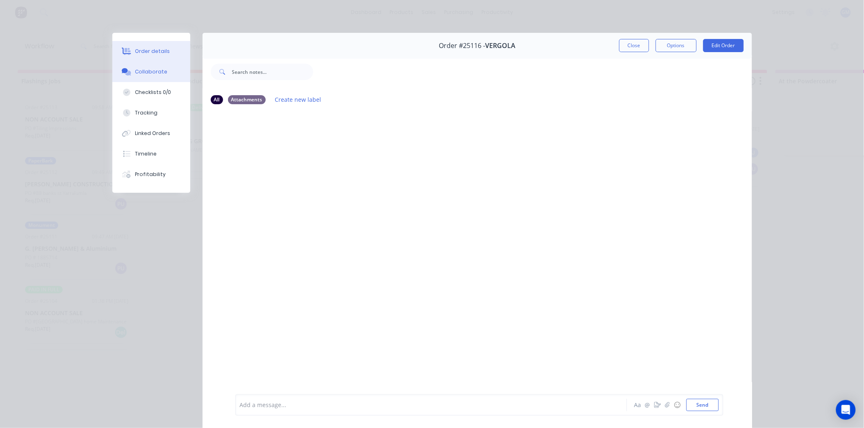
click at [150, 55] on button "Order details" at bounding box center [151, 51] width 78 height 20
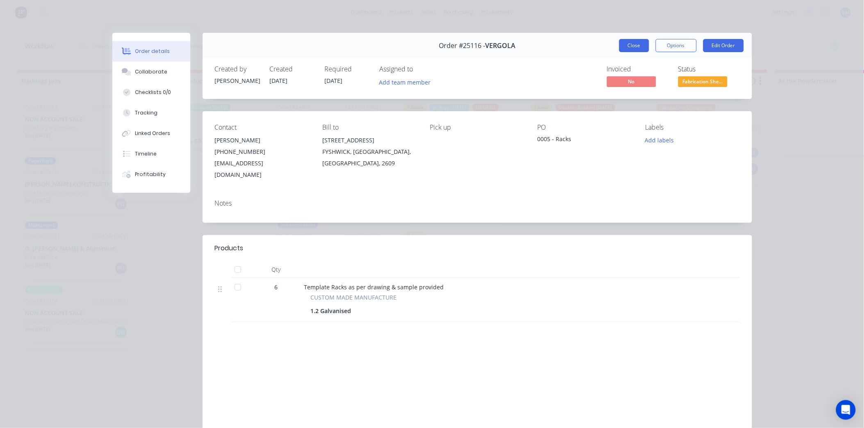
click at [637, 43] on button "Close" at bounding box center [634, 45] width 30 height 13
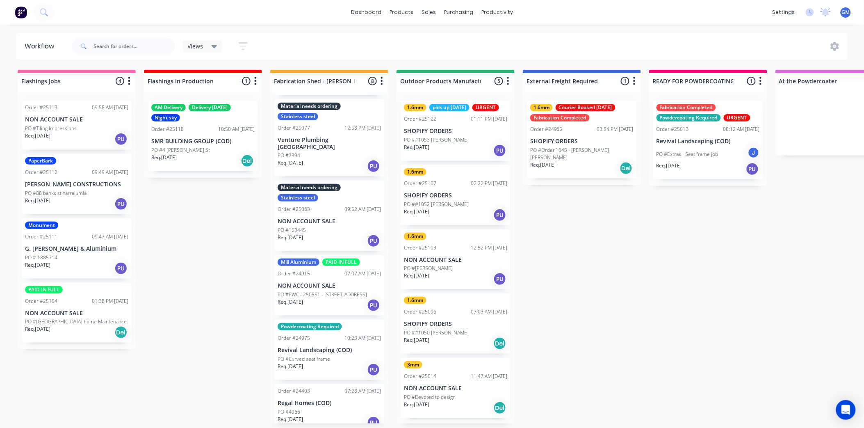
scroll to position [184, 0]
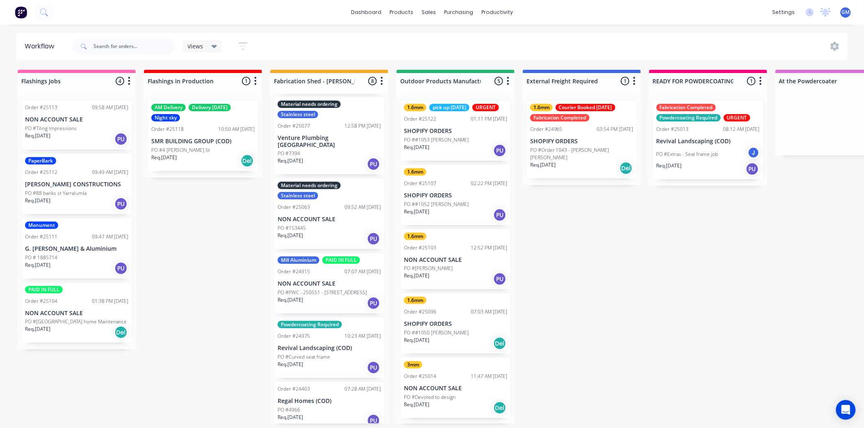
click at [342, 280] on p "NON ACCOUNT SALE" at bounding box center [329, 283] width 103 height 7
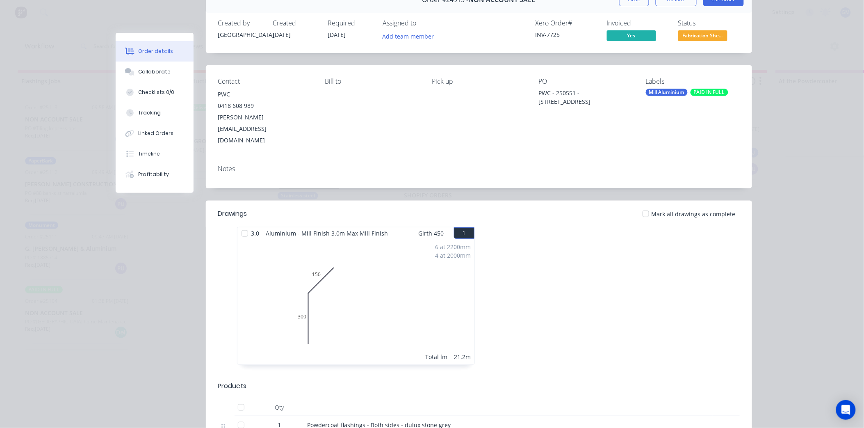
scroll to position [46, 0]
click at [166, 74] on button "Collaborate" at bounding box center [155, 71] width 78 height 20
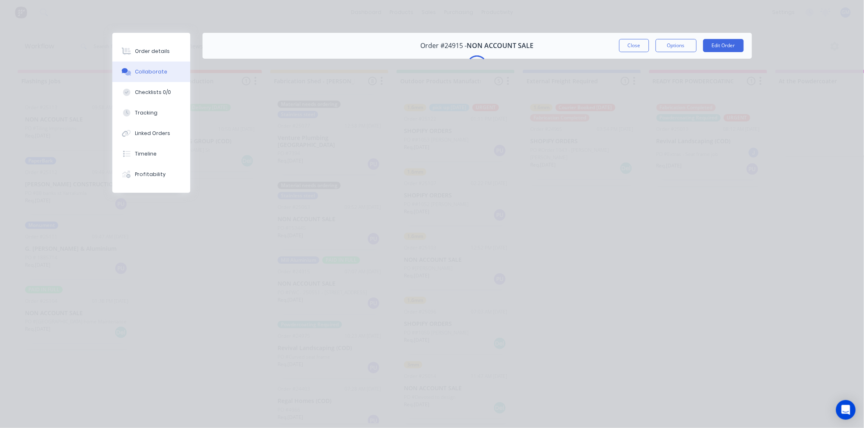
scroll to position [0, 0]
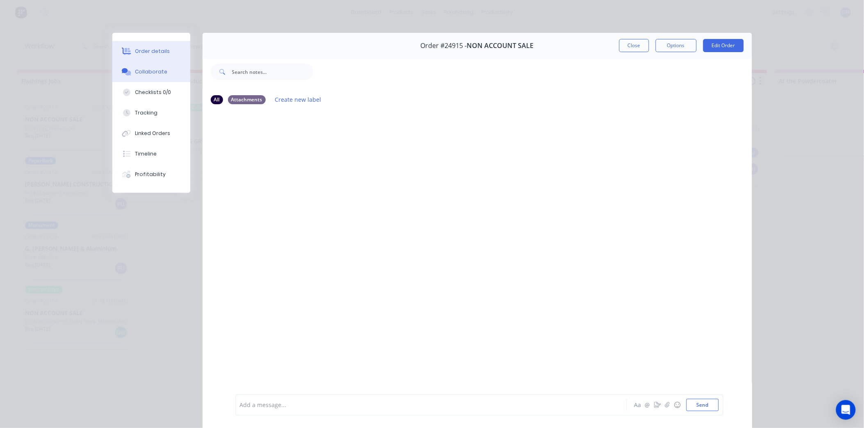
click at [166, 46] on button "Order details" at bounding box center [151, 51] width 78 height 20
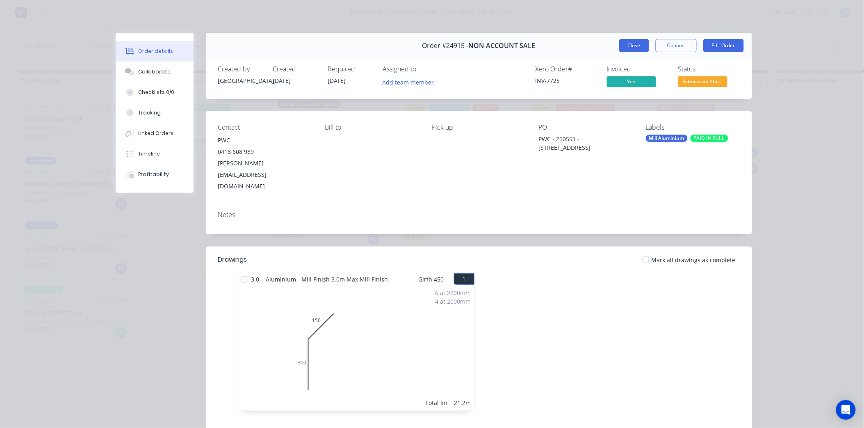
click at [626, 45] on button "Close" at bounding box center [634, 45] width 30 height 13
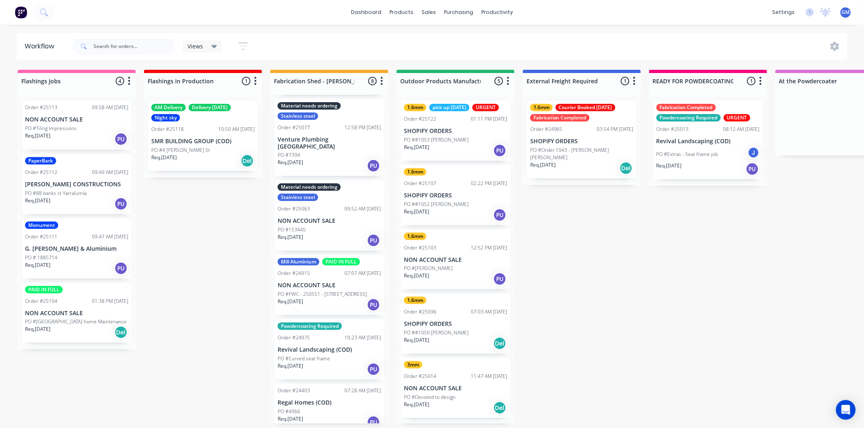
scroll to position [184, 0]
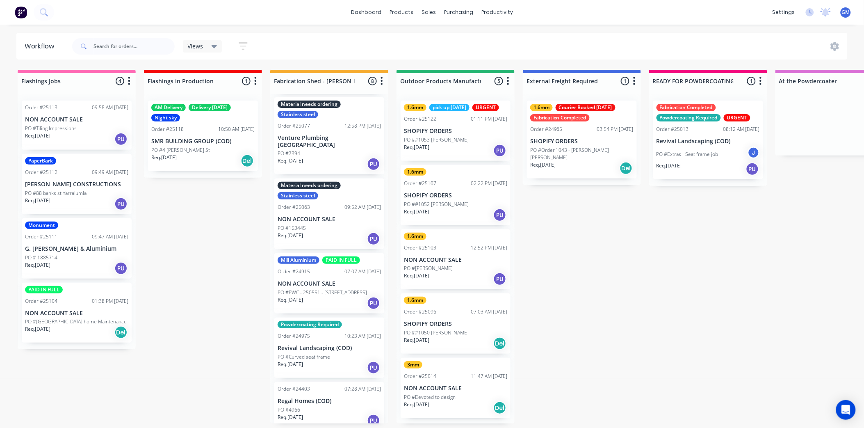
click at [333, 289] on p "PO #PWC - 250551 - [STREET_ADDRESS]" at bounding box center [322, 292] width 89 height 7
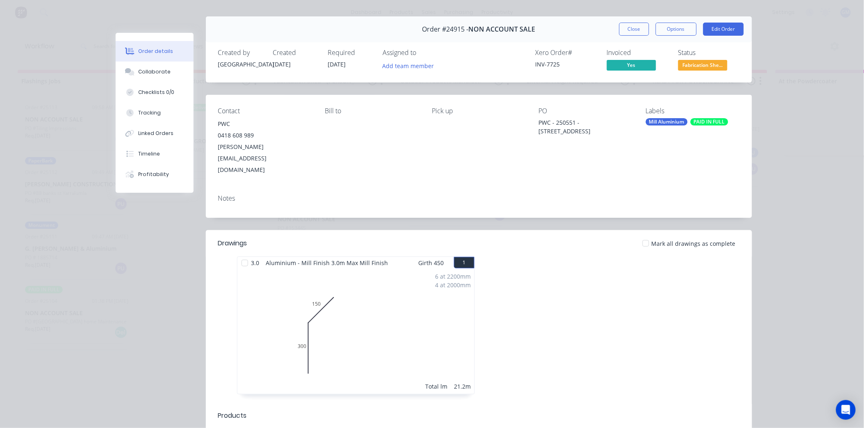
scroll to position [0, 0]
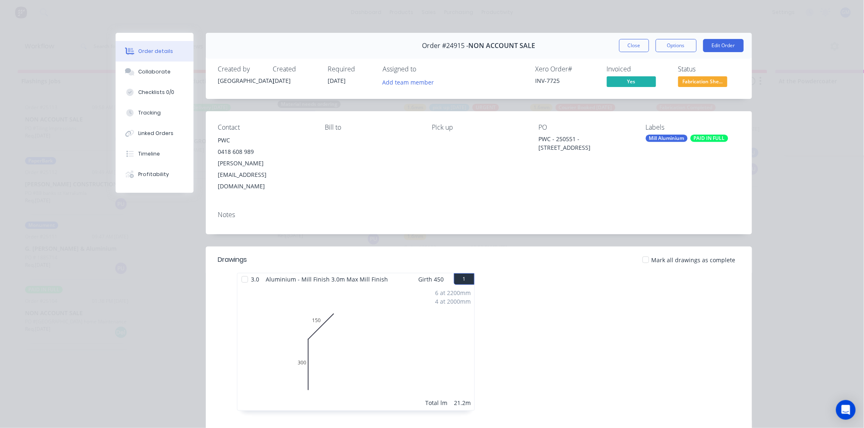
click at [672, 140] on div "Mill Aluminium" at bounding box center [667, 137] width 42 height 7
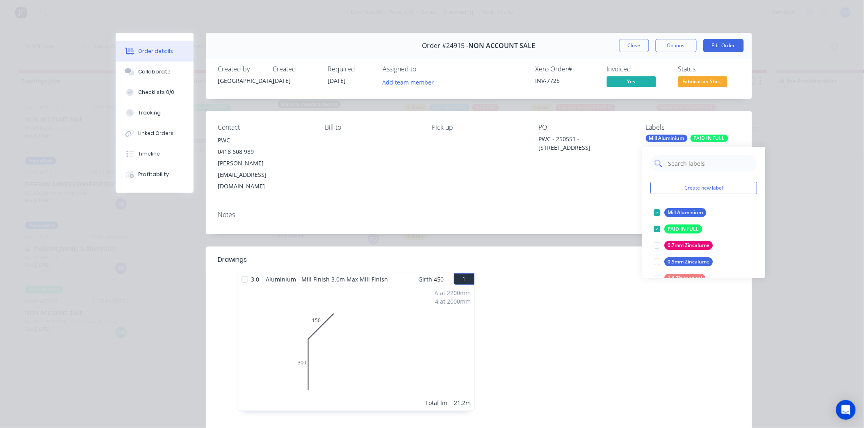
click at [699, 160] on input "text" at bounding box center [710, 163] width 86 height 16
type input "pow"
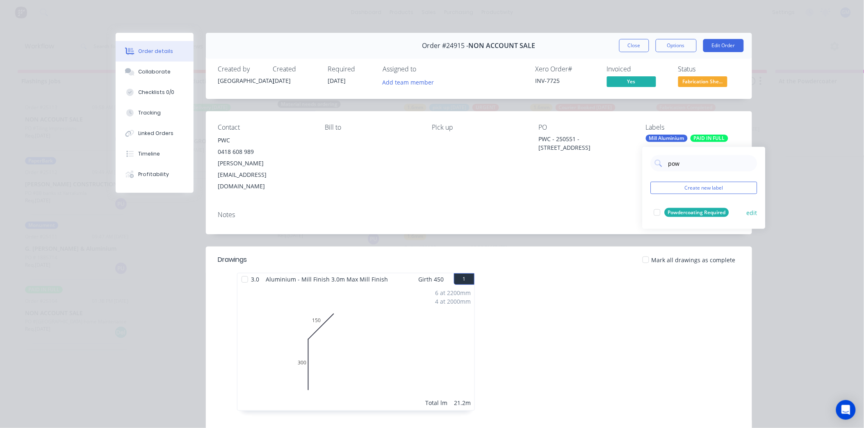
click at [656, 210] on div at bounding box center [657, 212] width 16 height 16
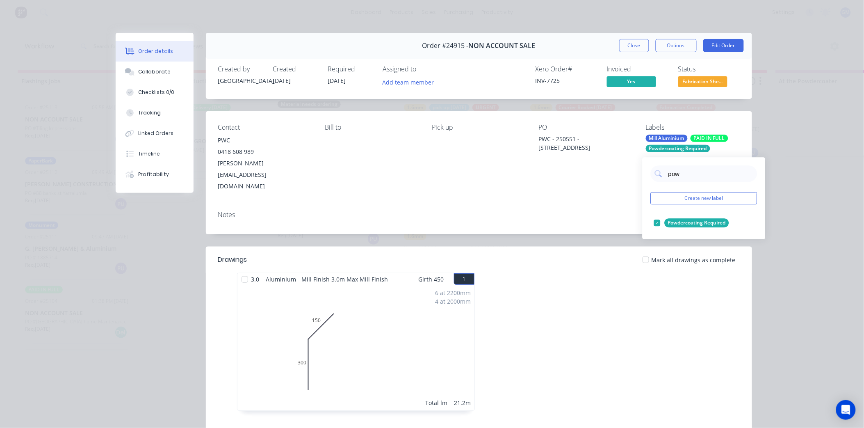
drag, startPoint x: 483, startPoint y: 204, endPoint x: 549, endPoint y: 179, distance: 70.6
click at [485, 204] on div "Notes" at bounding box center [479, 219] width 546 height 30
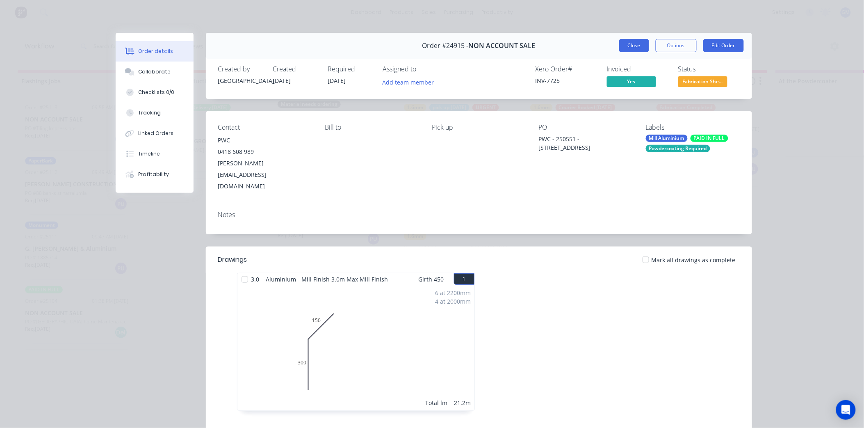
click at [630, 46] on button "Close" at bounding box center [634, 45] width 30 height 13
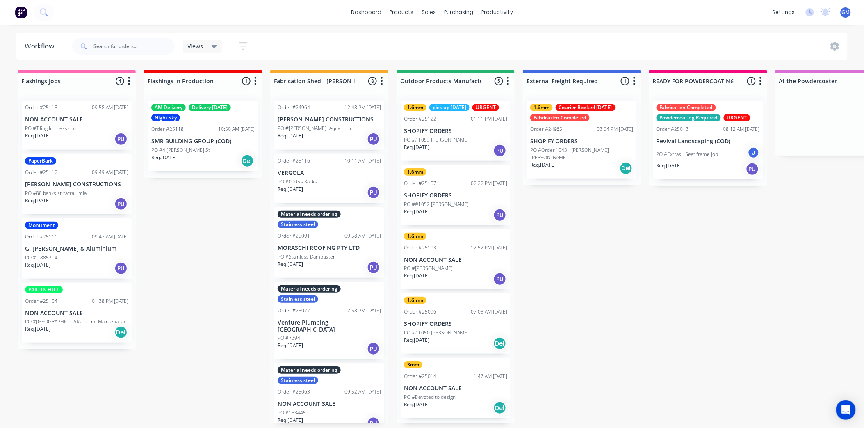
click at [339, 253] on div "PO #Stainless Dambuster" at bounding box center [329, 256] width 103 height 7
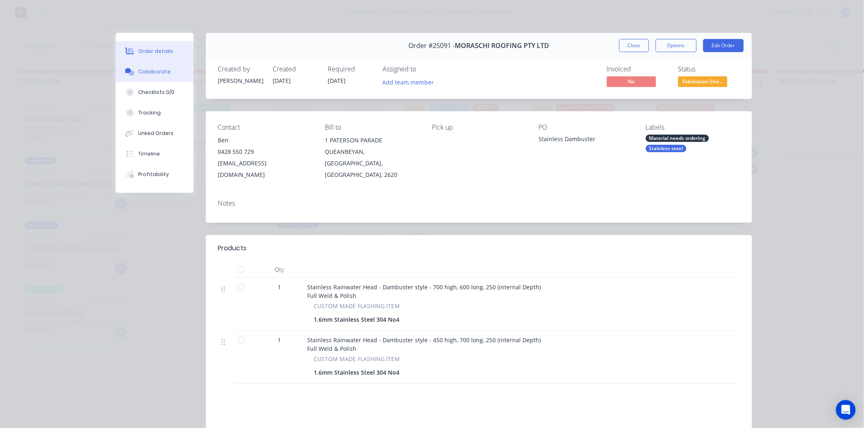
click at [179, 73] on button "Collaborate" at bounding box center [155, 71] width 78 height 20
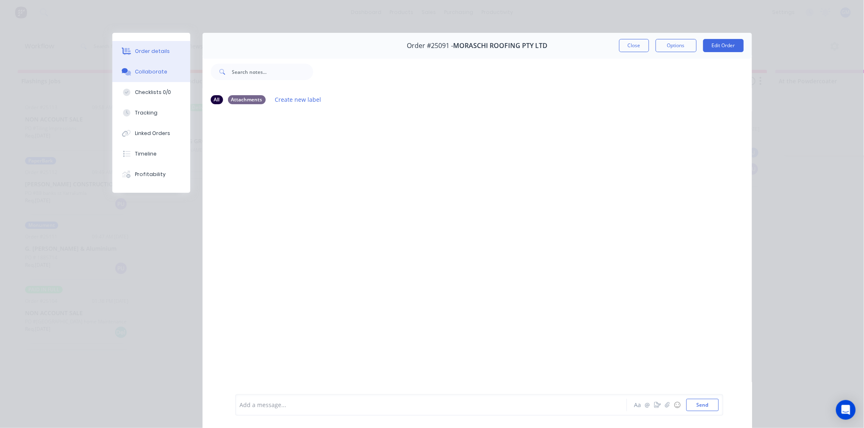
click at [167, 55] on button "Order details" at bounding box center [151, 51] width 78 height 20
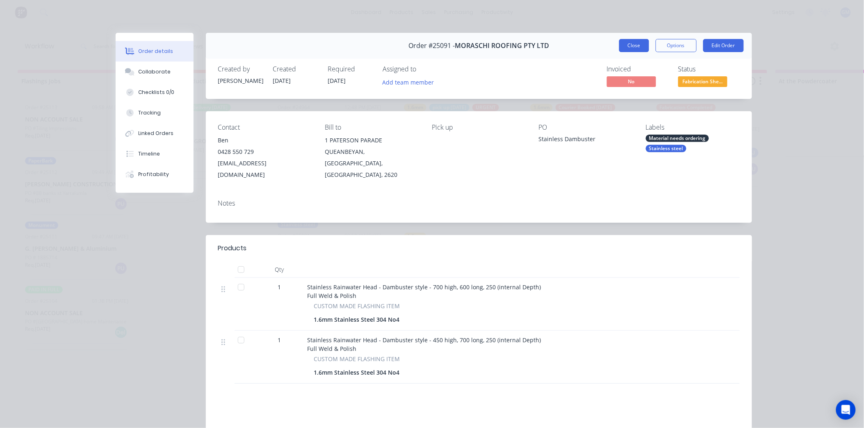
click at [634, 45] on button "Close" at bounding box center [634, 45] width 30 height 13
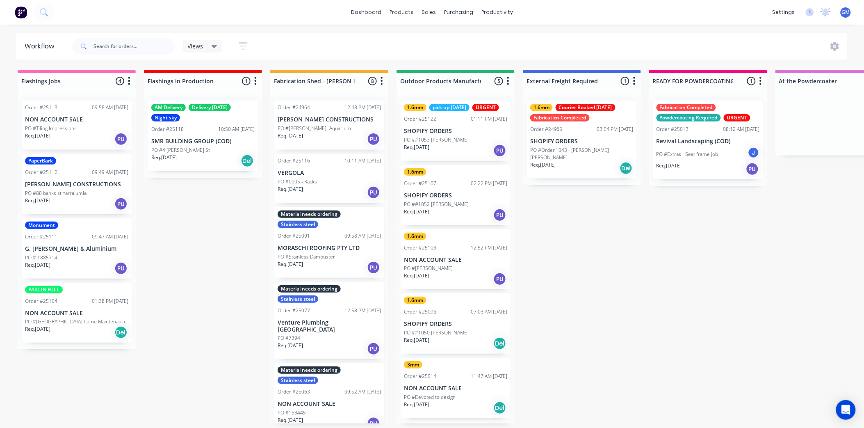
scroll to position [2, 0]
click at [451, 388] on p "NON ACCOUNT SALE" at bounding box center [455, 388] width 103 height 7
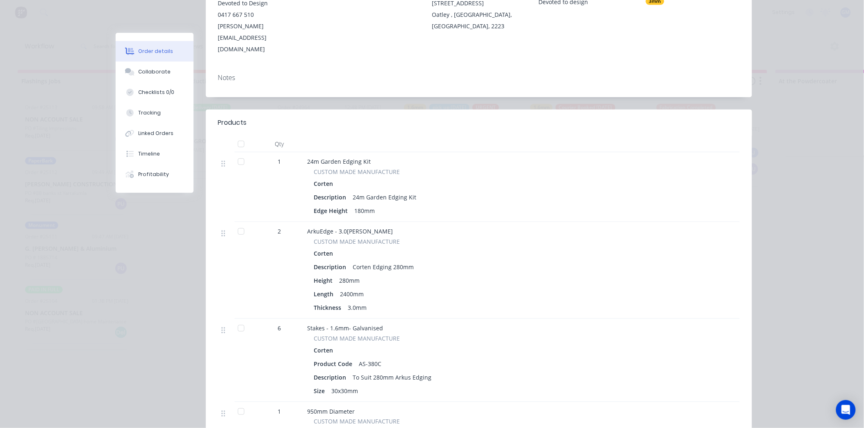
scroll to position [137, 0]
click at [239, 154] on div at bounding box center [241, 162] width 16 height 16
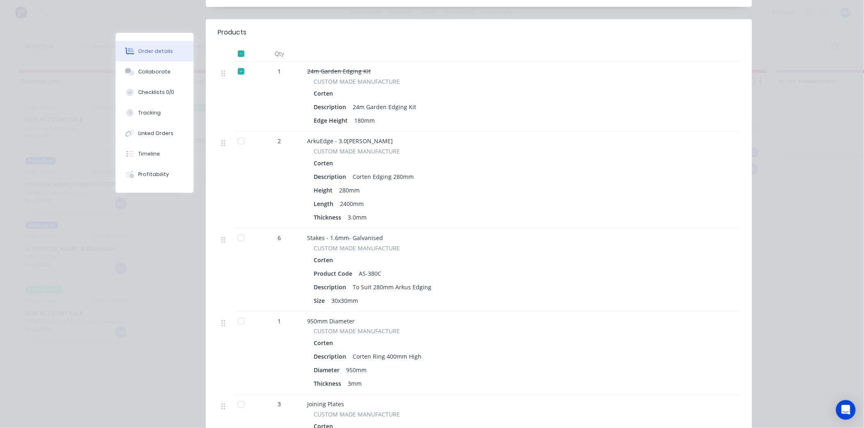
scroll to position [228, 0]
click at [239, 132] on div at bounding box center [241, 140] width 16 height 16
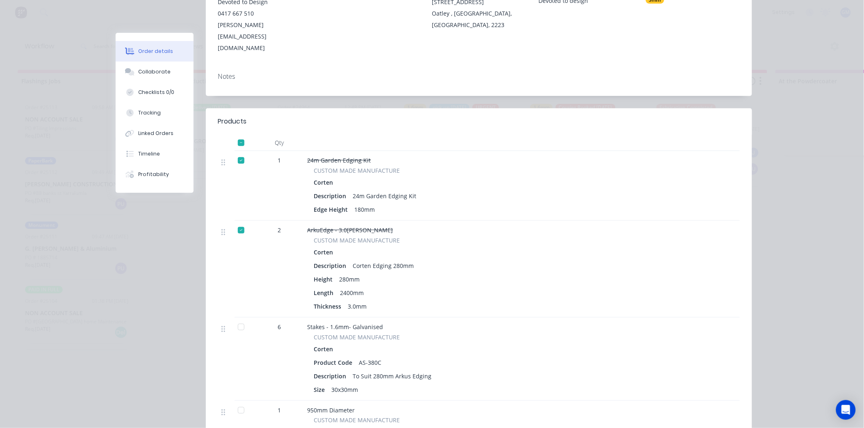
scroll to position [152, 0]
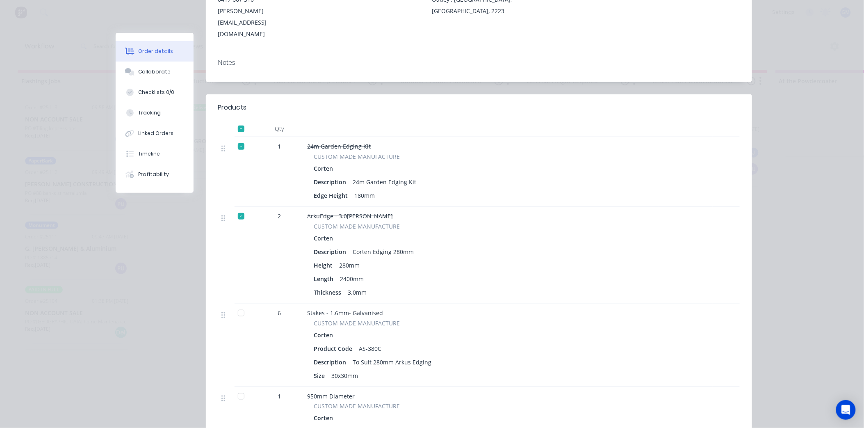
click at [236, 121] on div at bounding box center [241, 129] width 16 height 16
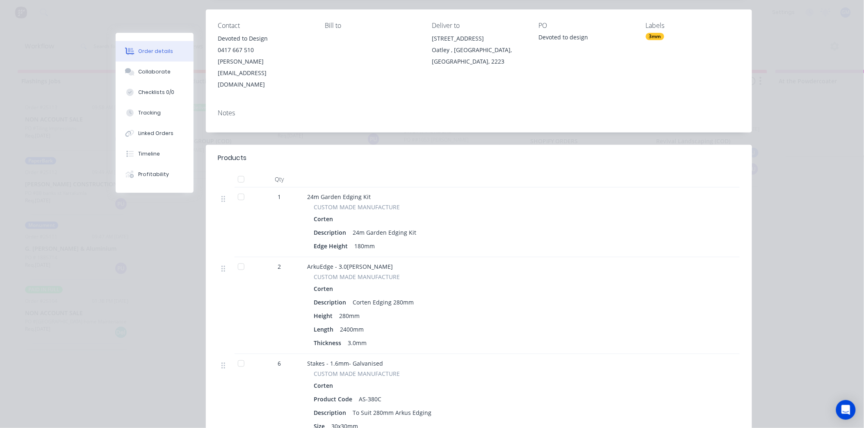
scroll to position [0, 0]
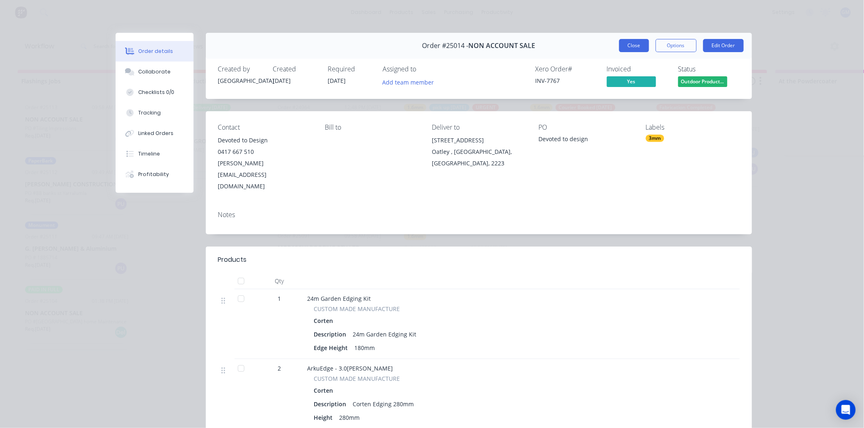
click at [630, 42] on button "Close" at bounding box center [634, 45] width 30 height 13
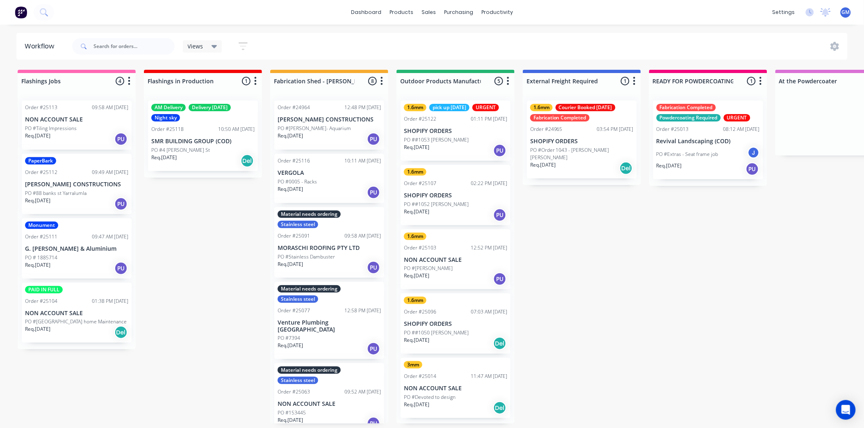
click at [464, 326] on div "1.6mm Order #25096 07:03 AM [DATE] SHOPIFY ORDERS PO ##1050 [PERSON_NAME] Req. …" at bounding box center [456, 323] width 110 height 60
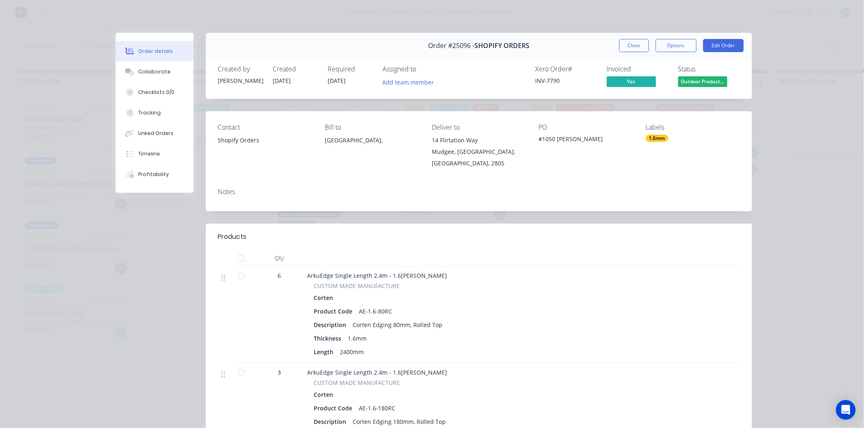
click at [653, 134] on div "Labels 1.6mm" at bounding box center [693, 146] width 94 height 46
click at [656, 138] on div "1.6mm" at bounding box center [657, 137] width 23 height 7
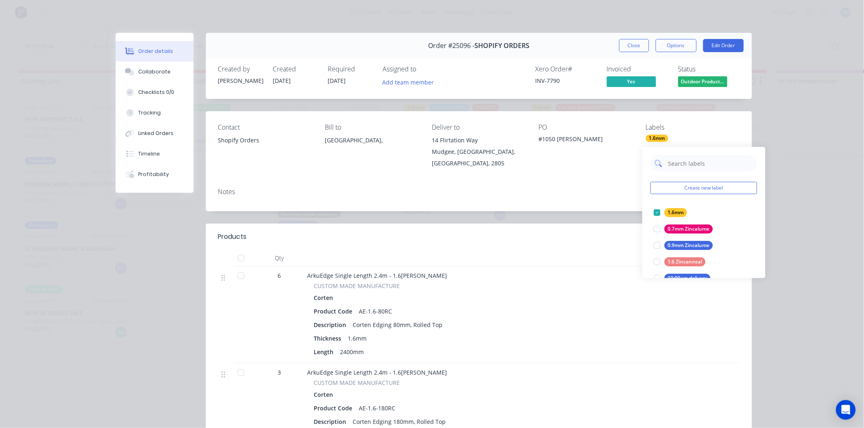
click at [695, 165] on input "text" at bounding box center [710, 163] width 86 height 16
type input "fab"
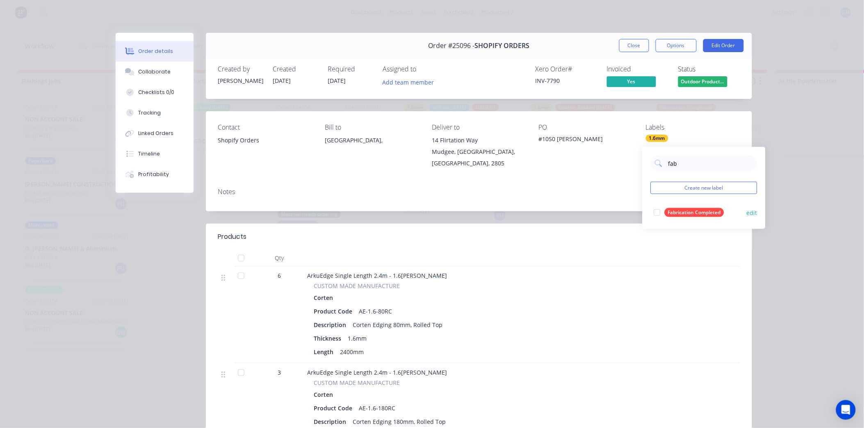
click at [655, 210] on div at bounding box center [657, 212] width 16 height 16
click at [517, 173] on div "Contact Shopify Orders Bill to [GEOGRAPHIC_DATA], Deliver to [STREET_ADDRESS] Z…" at bounding box center [479, 146] width 546 height 70
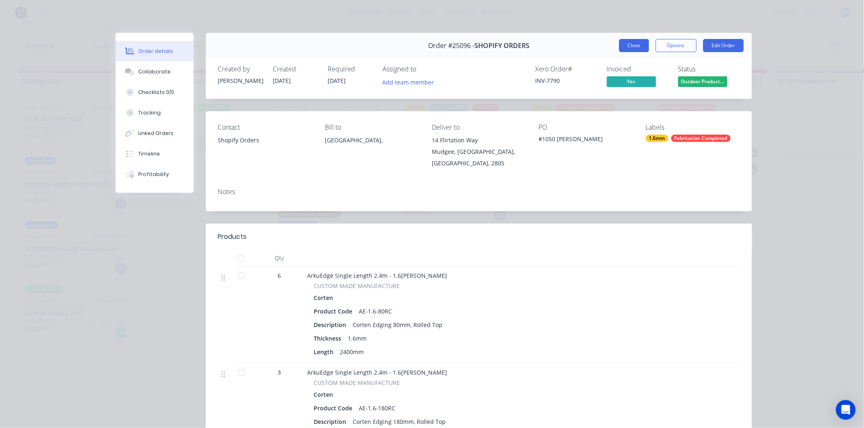
click at [640, 43] on button "Close" at bounding box center [634, 45] width 30 height 13
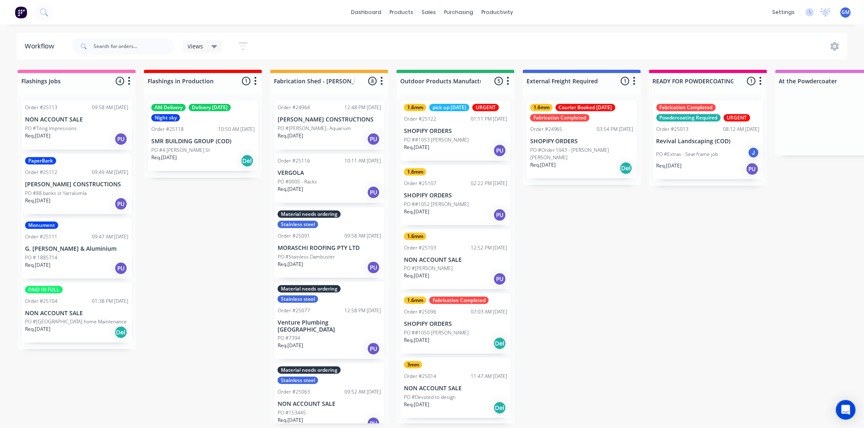
click at [453, 256] on p "NON ACCOUNT SALE" at bounding box center [455, 259] width 103 height 7
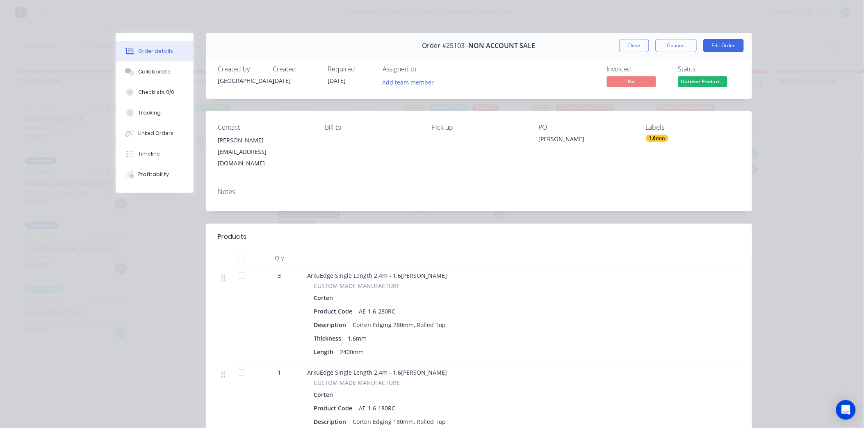
click at [658, 143] on div "Labels 1.6mm" at bounding box center [693, 146] width 94 height 46
click at [658, 139] on div "1.6mm" at bounding box center [657, 137] width 23 height 7
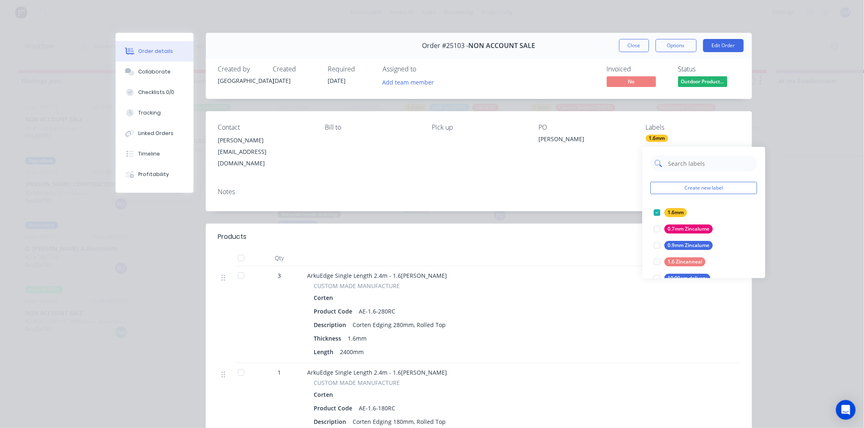
click at [689, 166] on input "text" at bounding box center [710, 163] width 86 height 16
type input "fab"
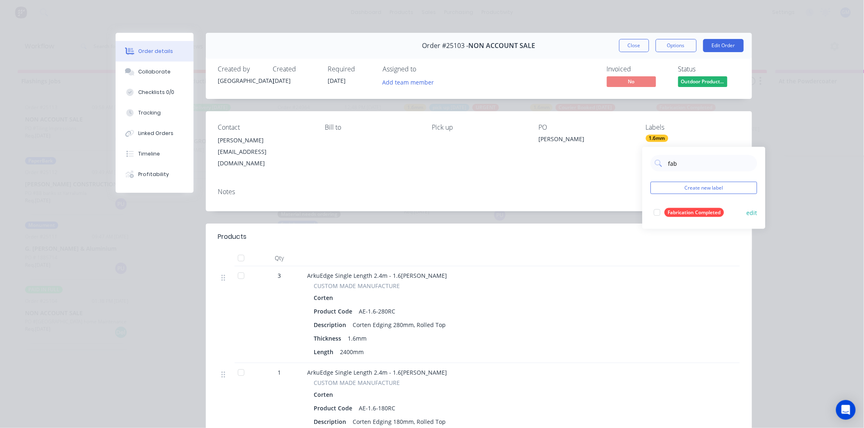
click at [662, 209] on div at bounding box center [657, 212] width 16 height 16
click at [576, 188] on div "Notes" at bounding box center [478, 192] width 521 height 8
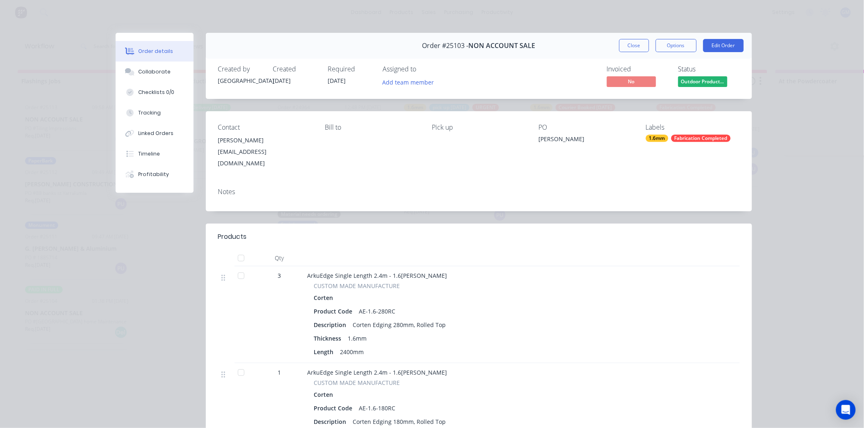
click at [633, 43] on button "Close" at bounding box center [634, 45] width 30 height 13
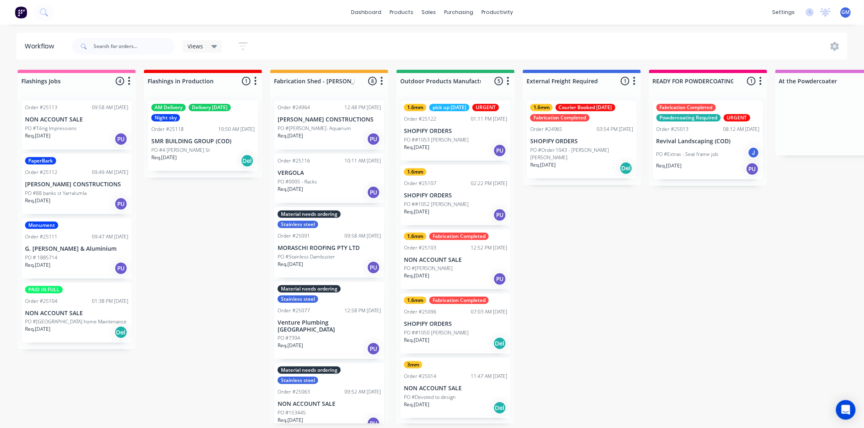
click at [465, 193] on p "SHOPIFY ORDERS" at bounding box center [455, 195] width 103 height 7
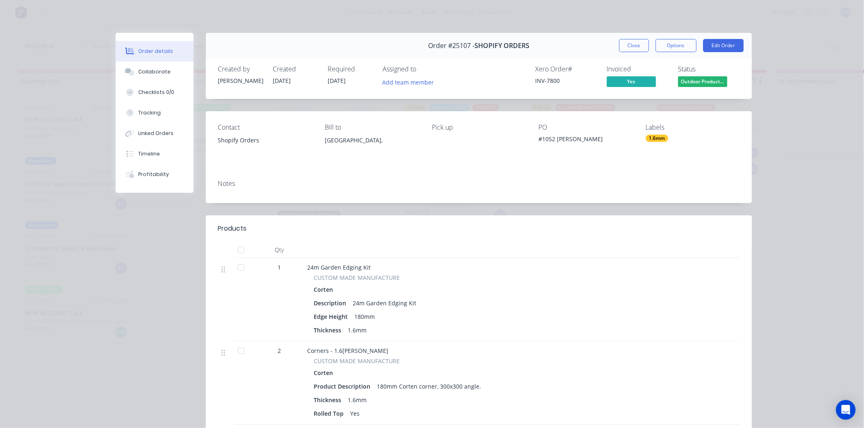
click at [660, 139] on div "1.6mm" at bounding box center [657, 137] width 23 height 7
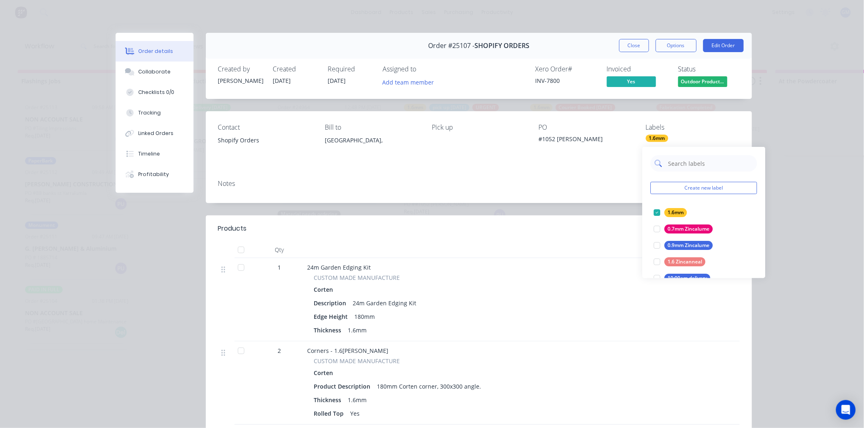
click at [668, 164] on input "text" at bounding box center [710, 163] width 86 height 16
type input "fab"
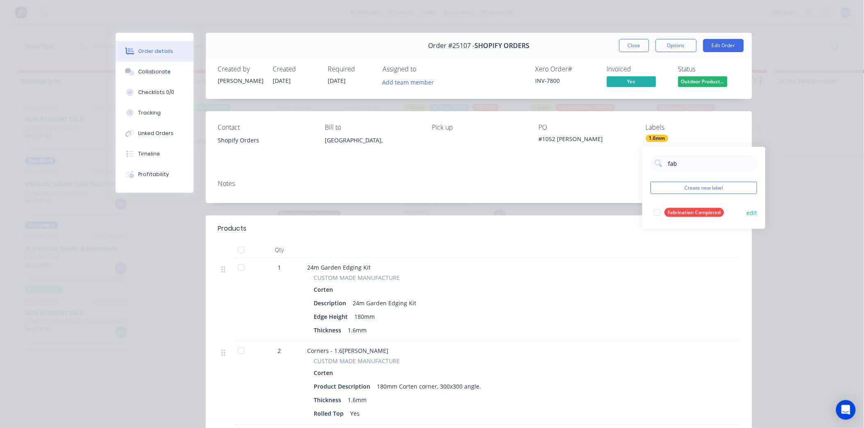
click at [662, 212] on div at bounding box center [657, 212] width 16 height 16
click at [580, 189] on div "Notes" at bounding box center [479, 188] width 546 height 30
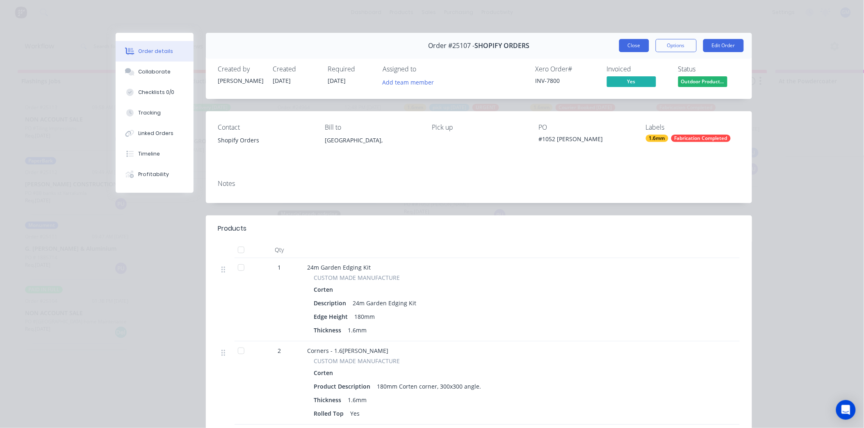
click at [639, 43] on button "Close" at bounding box center [634, 45] width 30 height 13
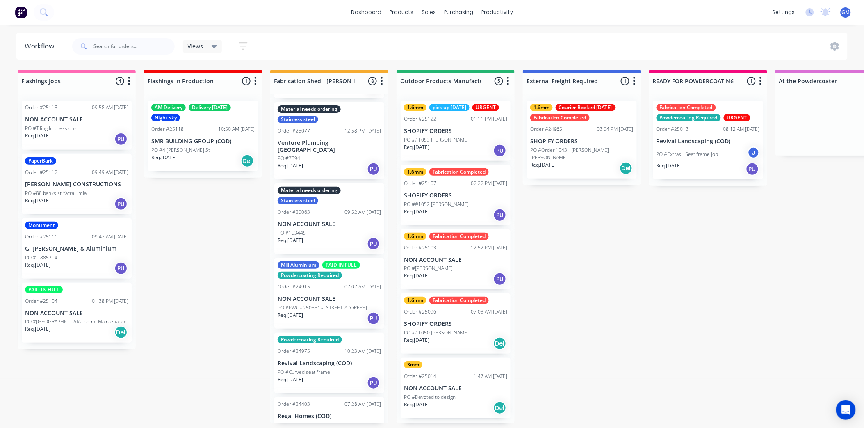
scroll to position [195, 0]
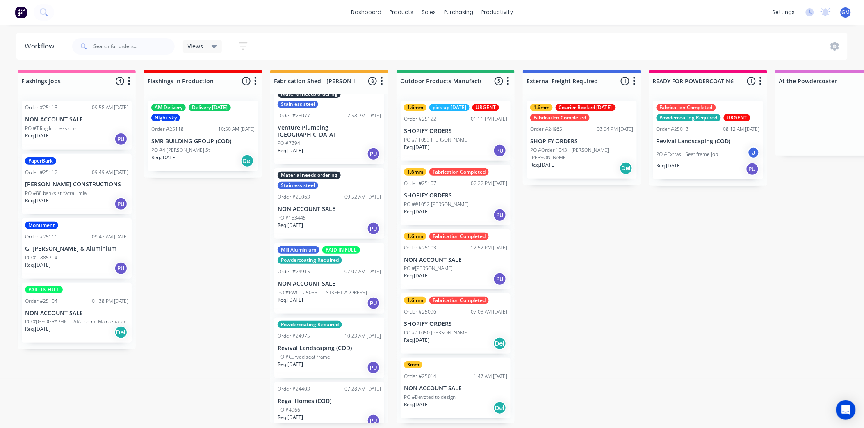
click at [474, 208] on div "Req. [DATE] PU" at bounding box center [455, 215] width 103 height 14
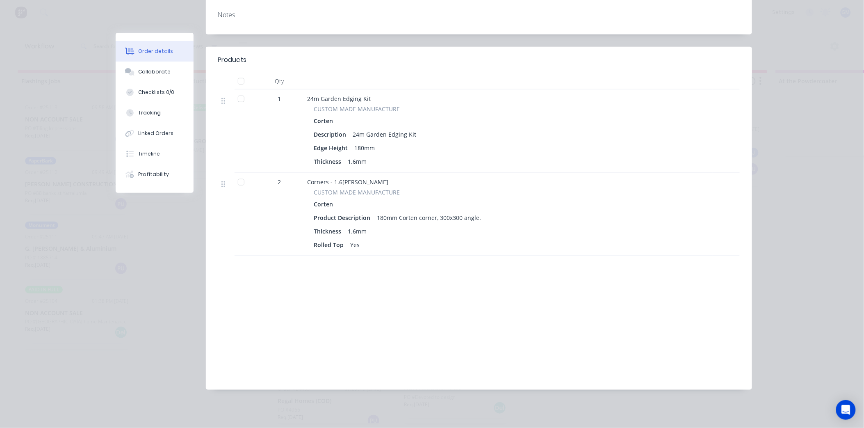
scroll to position [123, 0]
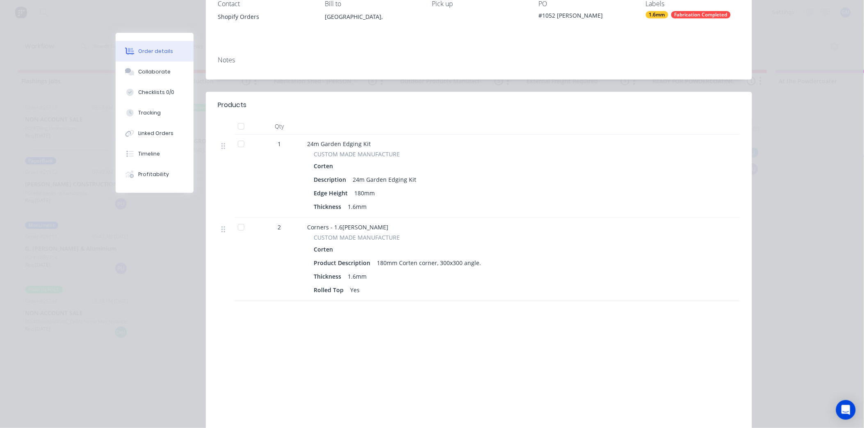
click at [235, 128] on div at bounding box center [241, 126] width 16 height 16
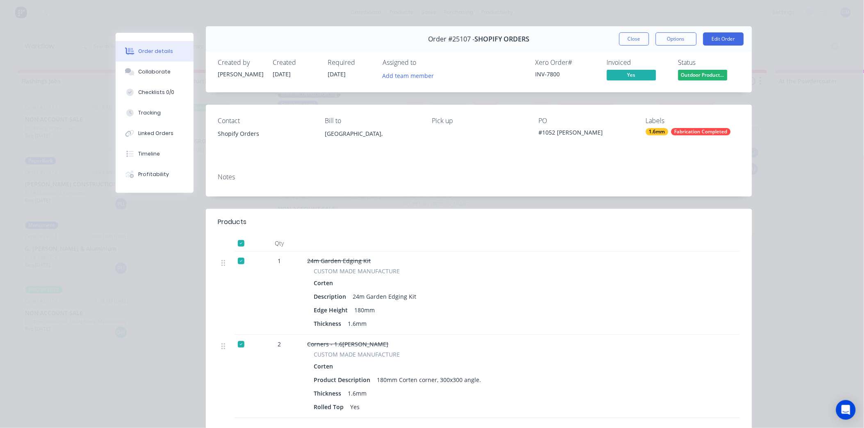
scroll to position [0, 0]
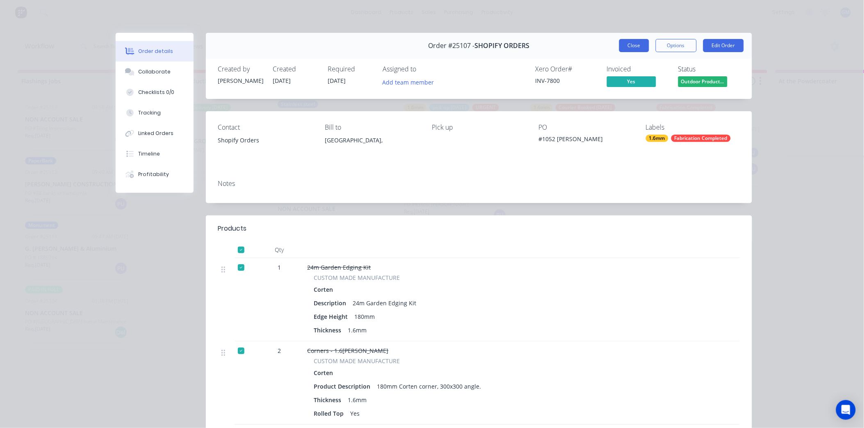
click at [624, 46] on button "Close" at bounding box center [634, 45] width 30 height 13
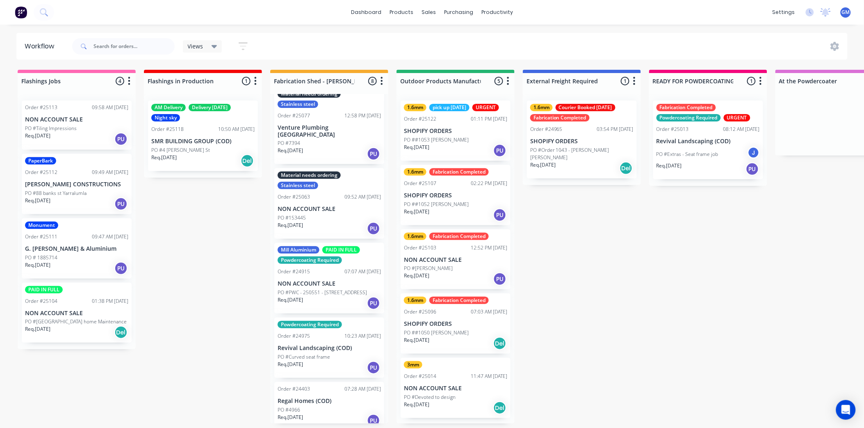
click at [457, 260] on p "NON ACCOUNT SALE" at bounding box center [455, 259] width 103 height 7
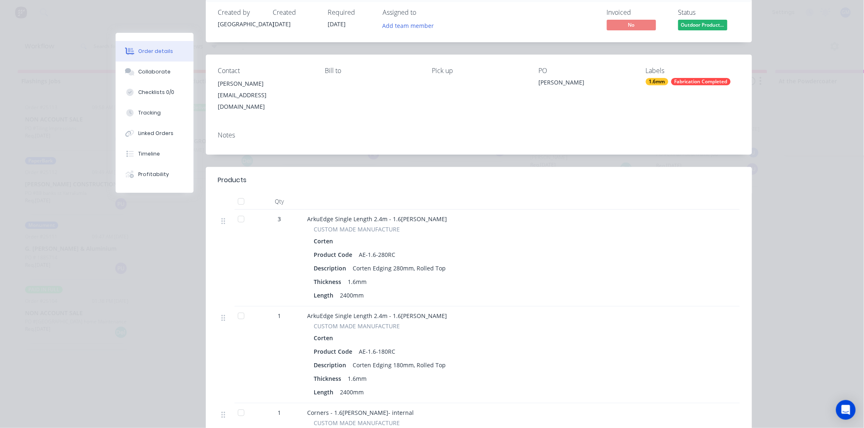
scroll to position [137, 0]
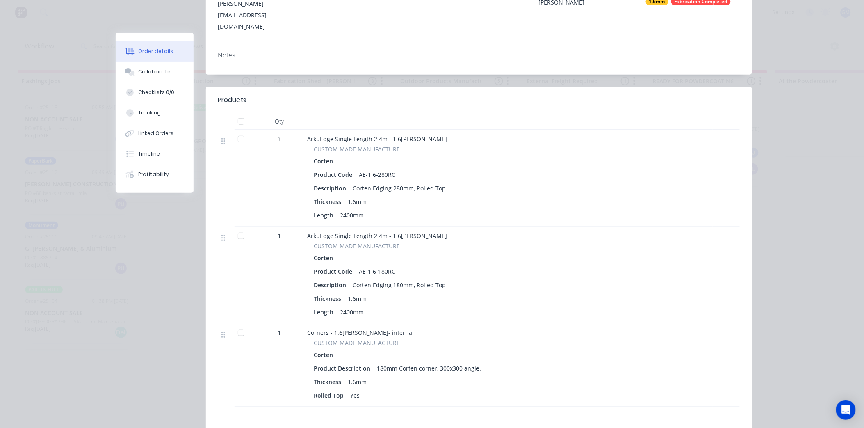
click at [238, 113] on div at bounding box center [241, 121] width 16 height 16
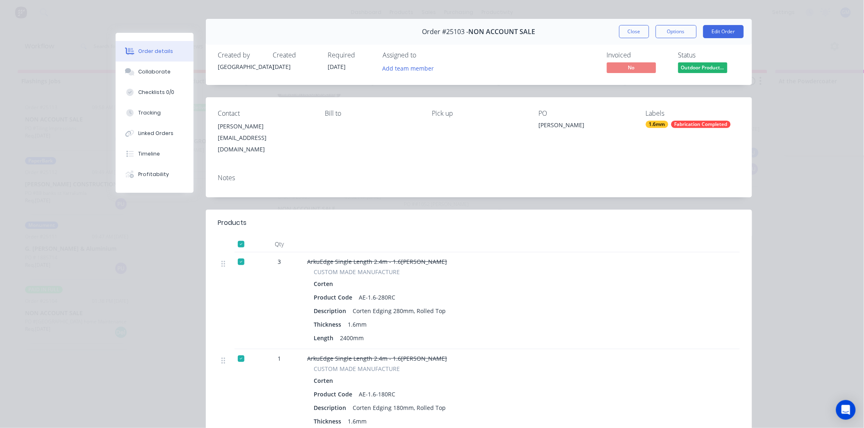
scroll to position [0, 0]
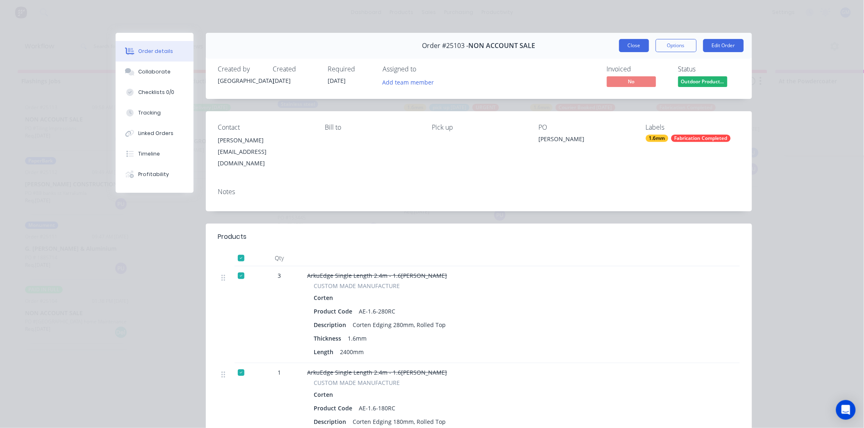
click at [634, 46] on button "Close" at bounding box center [634, 45] width 30 height 13
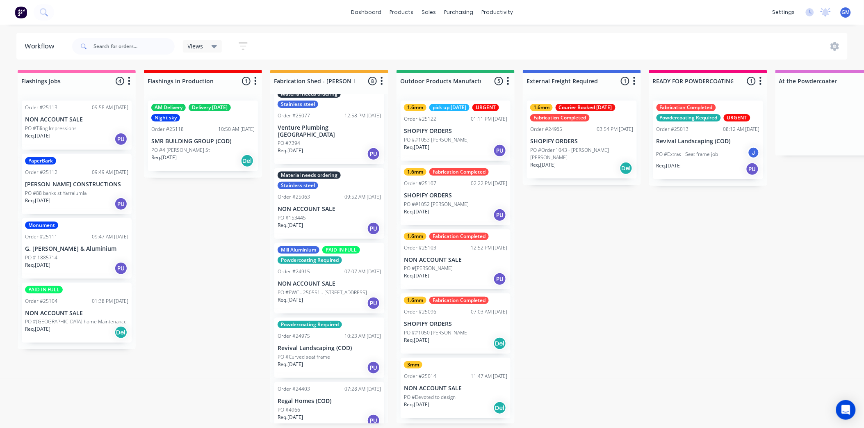
click at [471, 320] on p "SHOPIFY ORDERS" at bounding box center [455, 323] width 103 height 7
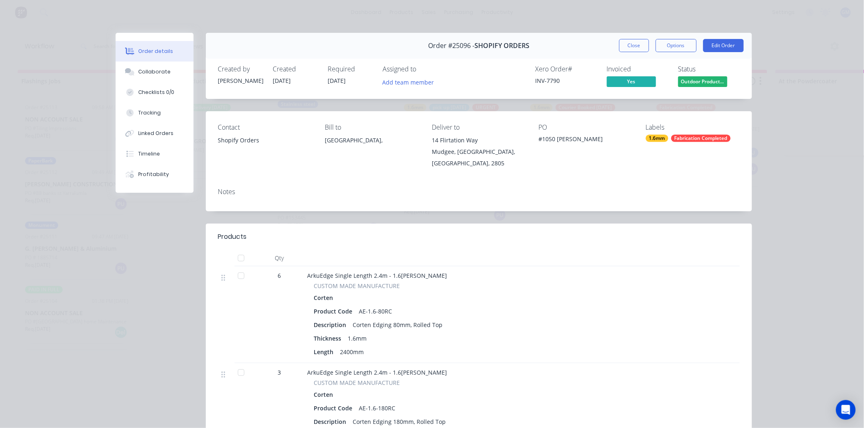
click at [236, 259] on div at bounding box center [241, 258] width 16 height 16
click at [625, 42] on button "Close" at bounding box center [634, 45] width 30 height 13
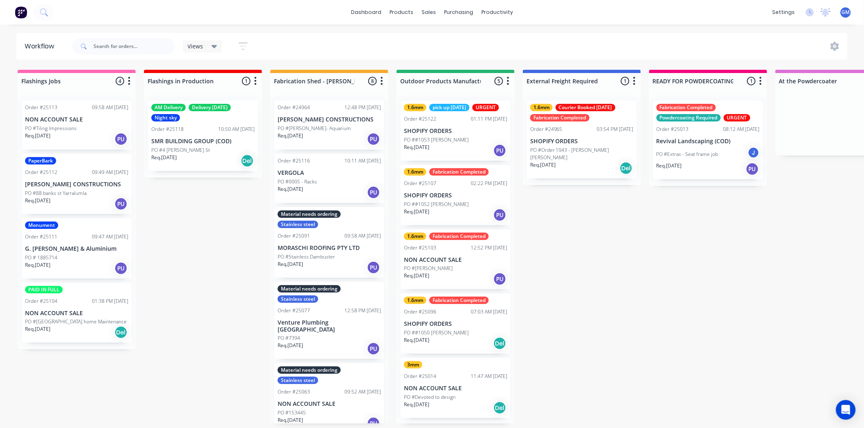
scroll to position [2, 0]
drag, startPoint x: 218, startPoint y: 261, endPoint x: 238, endPoint y: 265, distance: 21.0
click at [478, 329] on div "PO ##1050 [PERSON_NAME]" at bounding box center [455, 332] width 103 height 7
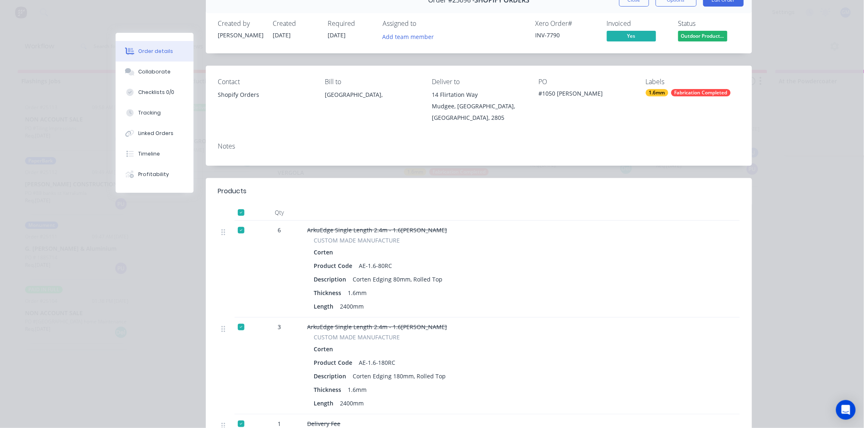
scroll to position [0, 0]
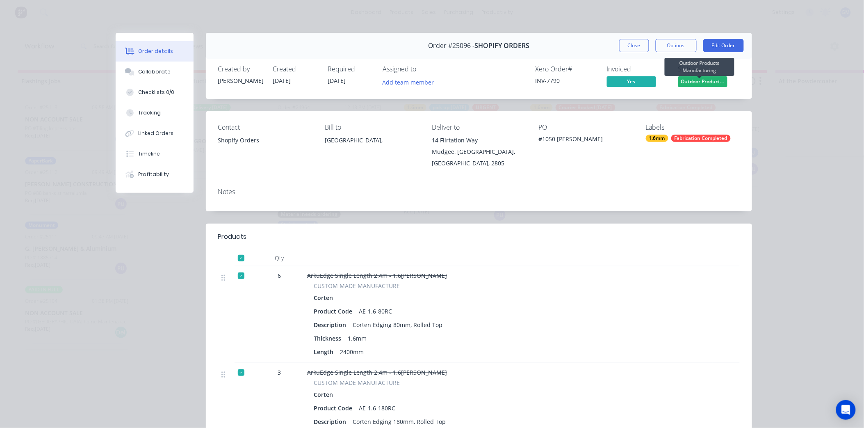
click at [695, 78] on span "Outdoor Product..." at bounding box center [702, 81] width 49 height 10
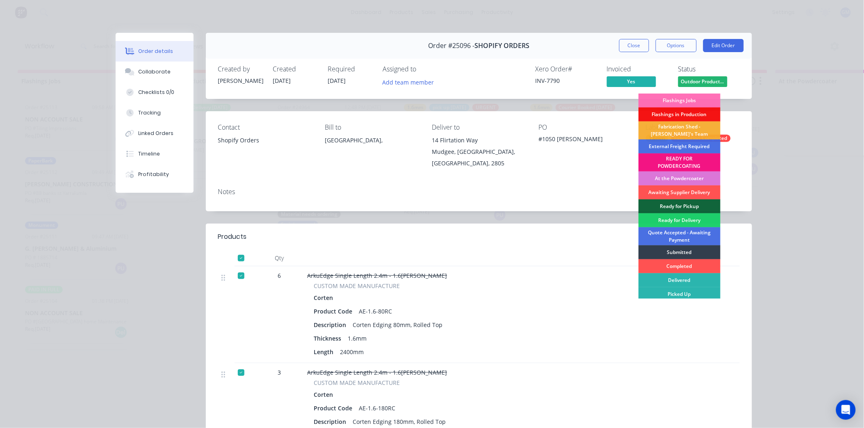
click at [559, 173] on div "Contact Shopify Orders Bill to [GEOGRAPHIC_DATA], Deliver to [STREET_ADDRESS] Z…" at bounding box center [479, 146] width 546 height 70
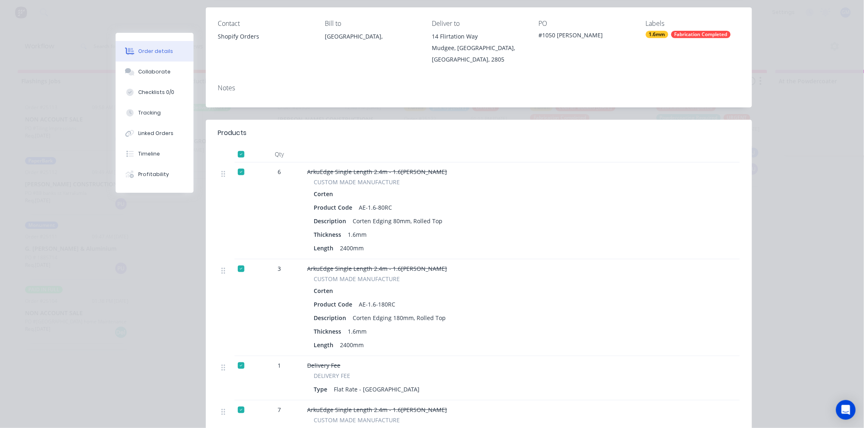
scroll to position [137, 0]
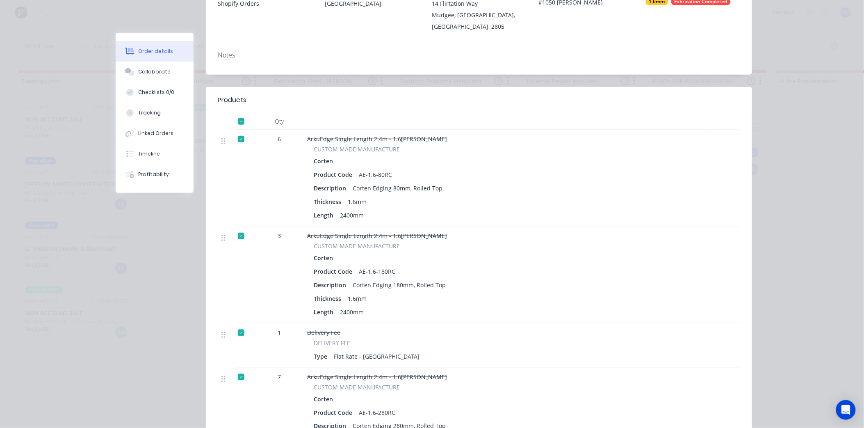
click at [236, 120] on div at bounding box center [241, 121] width 16 height 16
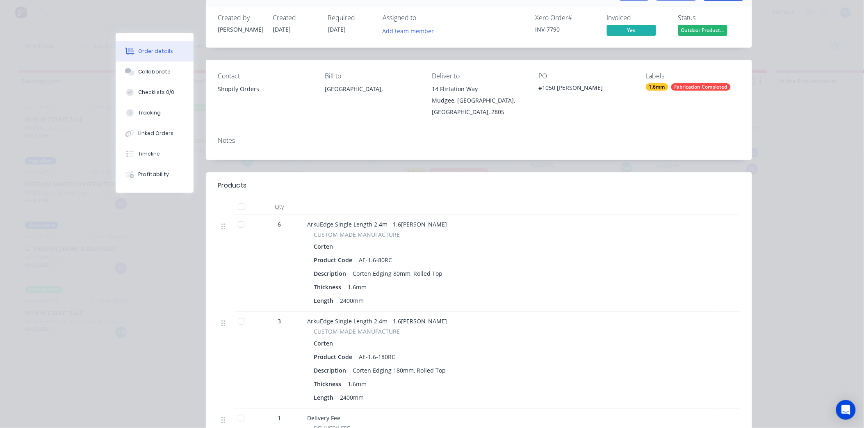
scroll to position [0, 0]
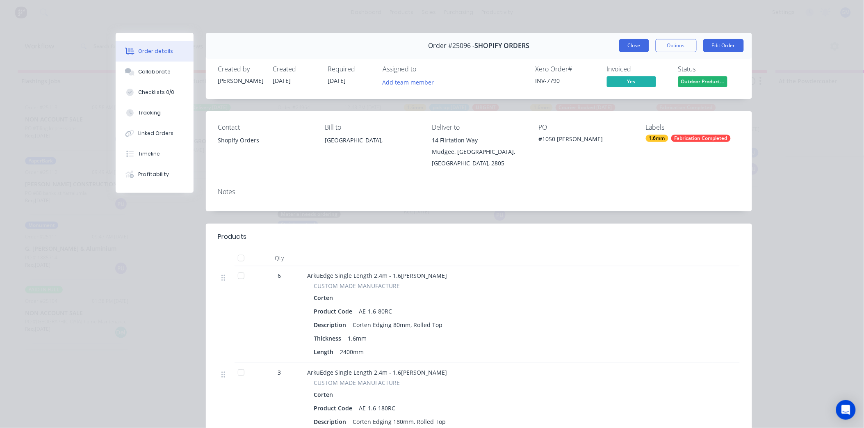
click at [629, 44] on button "Close" at bounding box center [634, 45] width 30 height 13
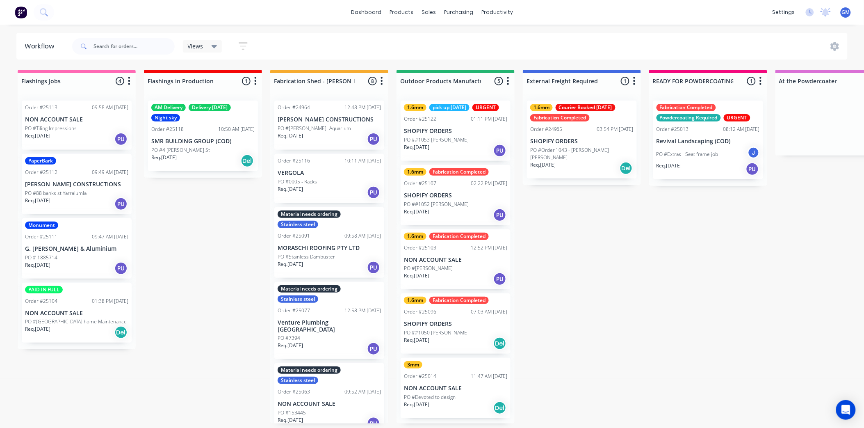
click at [551, 16] on div "dashboard products sales purchasing productivity dashboard products Product Cat…" at bounding box center [432, 12] width 864 height 25
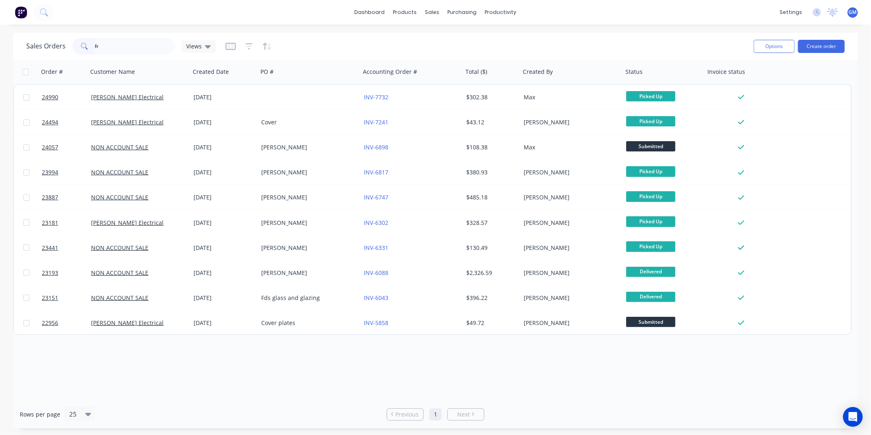
type input "f"
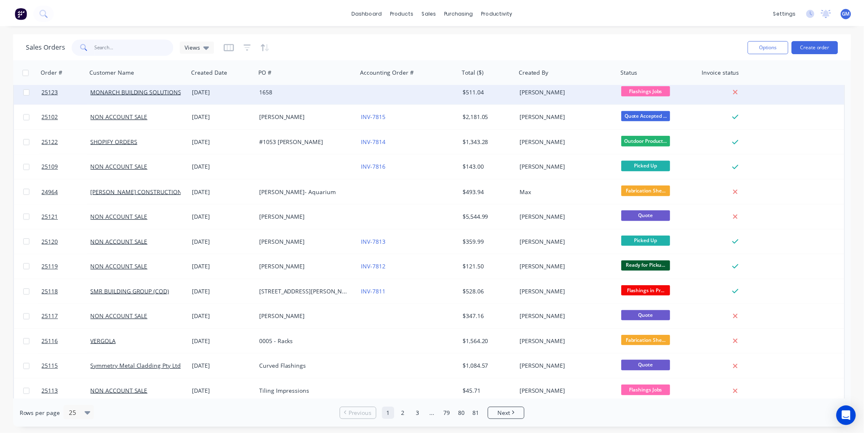
scroll to position [46, 0]
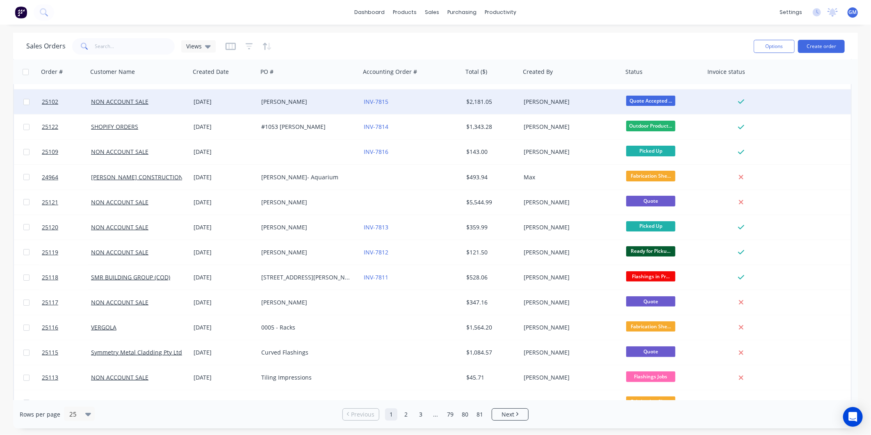
click at [508, 108] on div "$2,181.05" at bounding box center [491, 101] width 57 height 25
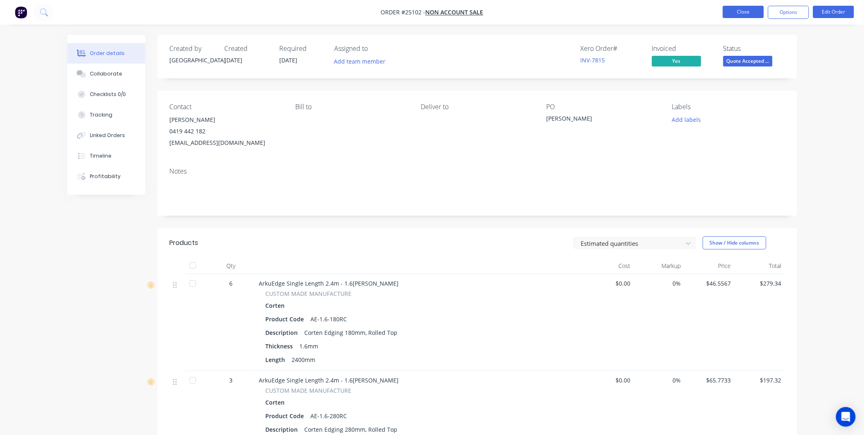
click at [727, 7] on button "Close" at bounding box center [743, 12] width 41 height 12
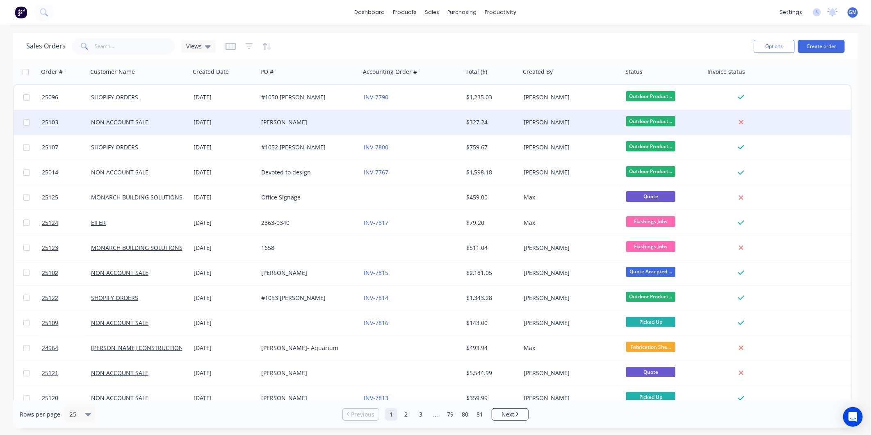
click at [406, 129] on div at bounding box center [411, 122] width 102 height 25
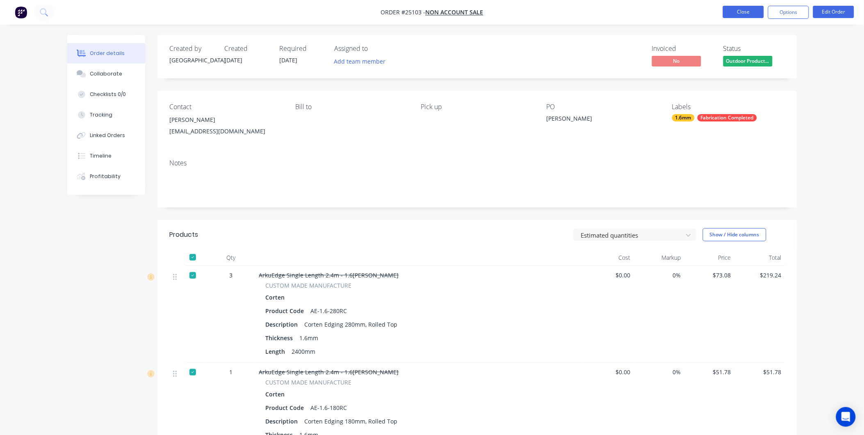
click at [749, 10] on button "Close" at bounding box center [743, 12] width 41 height 12
